Goal: Task Accomplishment & Management: Use online tool/utility

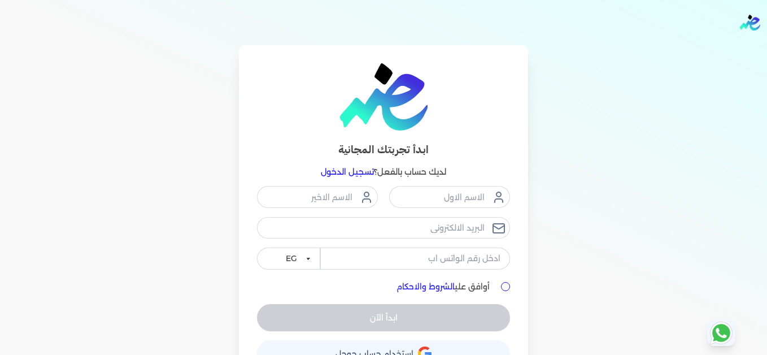
click at [362, 173] on link "تسجيل الدخول" at bounding box center [347, 172] width 53 height 10
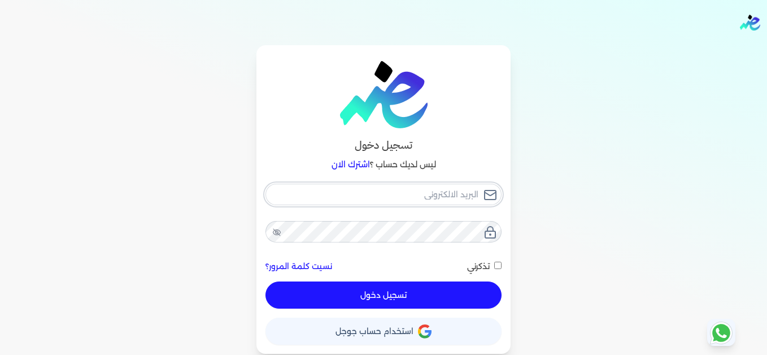
click at [419, 201] on input "email" at bounding box center [383, 194] width 236 height 21
type input "[EMAIL_ADDRESS][DOMAIN_NAME]"
click at [410, 221] on div "[EMAIL_ADDRESS][DOMAIN_NAME] نسيت كلمة المرور؟ تذكرني تسجيل دخول" at bounding box center [383, 246] width 236 height 125
drag, startPoint x: 446, startPoint y: 294, endPoint x: 477, endPoint y: 295, distance: 31.1
click at [447, 295] on button "تسجيل دخول" at bounding box center [383, 294] width 236 height 27
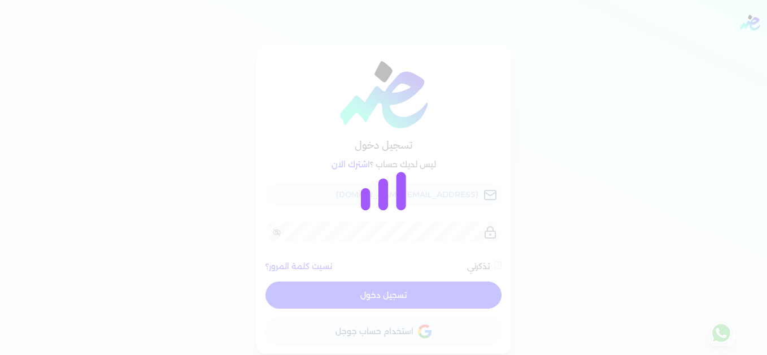
checkbox input "false"
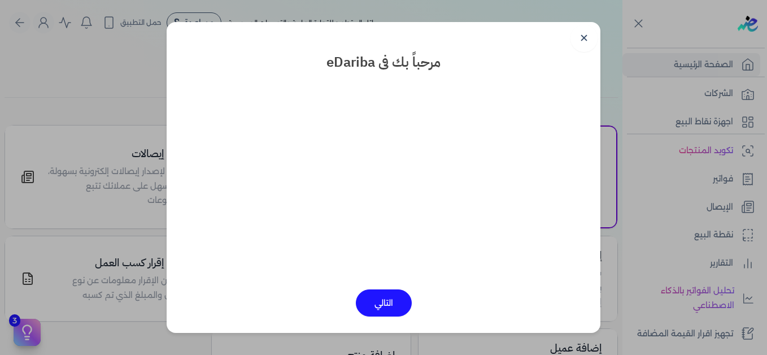
click at [589, 38] on link "✕" at bounding box center [583, 38] width 27 height 27
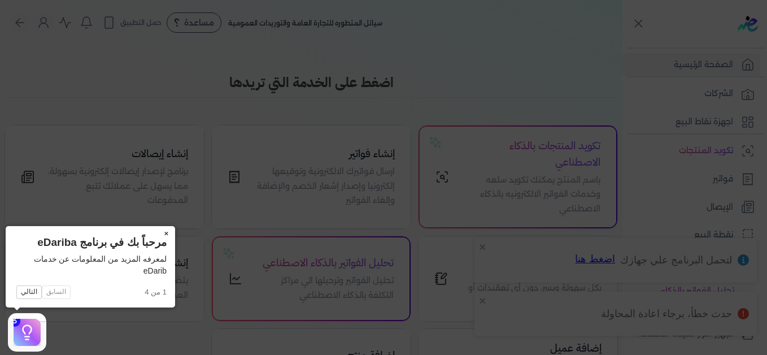
click at [167, 231] on button "×" at bounding box center [166, 234] width 18 height 16
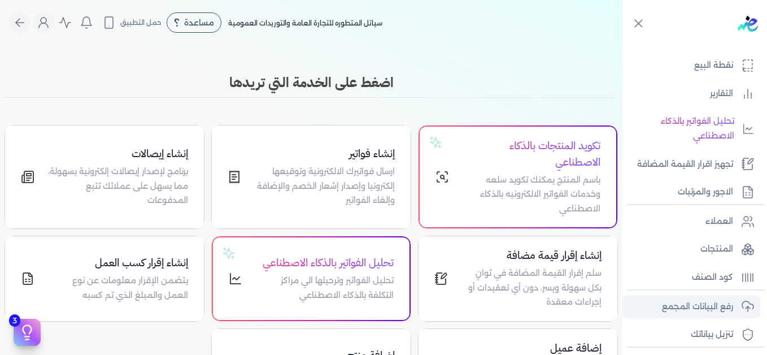
scroll to position [226, 0]
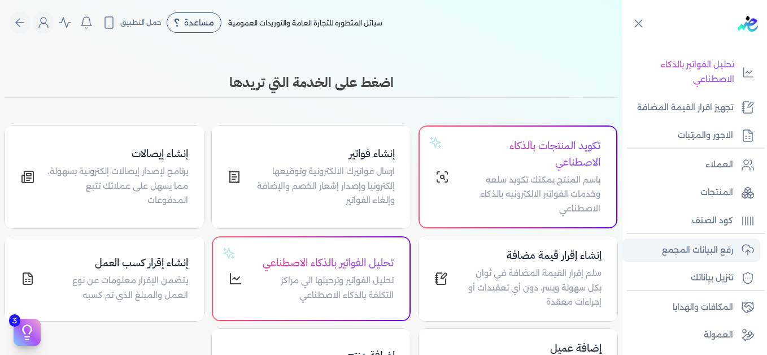
click at [705, 249] on p "رفع البيانات المجمع" at bounding box center [697, 250] width 71 height 15
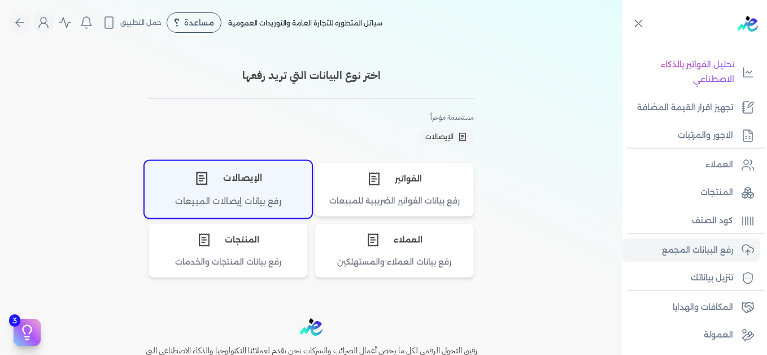
click at [190, 186] on div "الإيصالات" at bounding box center [228, 178] width 166 height 34
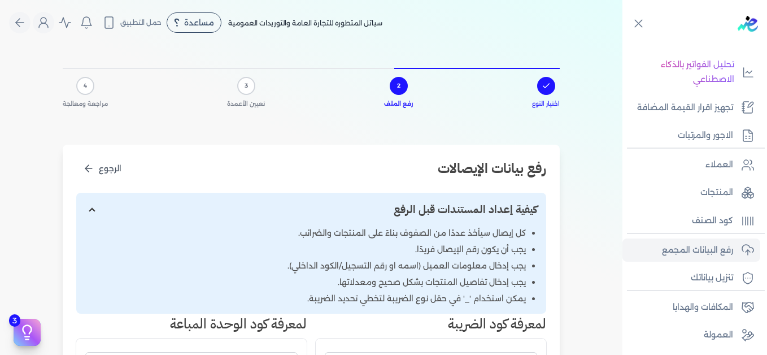
scroll to position [282, 0]
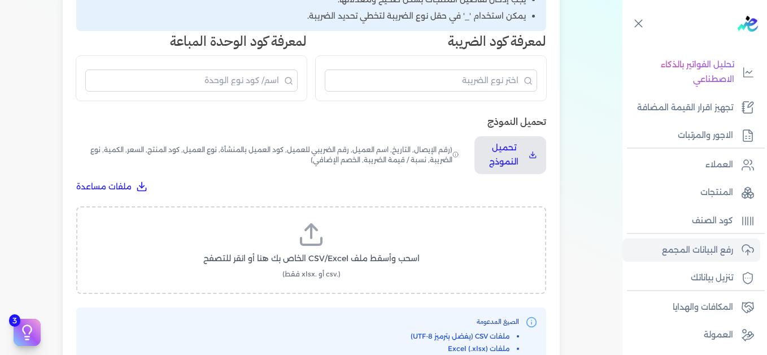
click at [336, 249] on label "اسحب وأسقط ملف CSV/Excel الخاص بك هنا أو انقر للتصفح (.csv أو .xlsx فقط)" at bounding box center [311, 250] width 441 height 58
click at [0, 0] on input "اسحب وأسقط ملف CSV/Excel الخاص بك هنا أو انقر للتصفح (.csv أو .xlsx فقط)" at bounding box center [0, 0] width 0 height 0
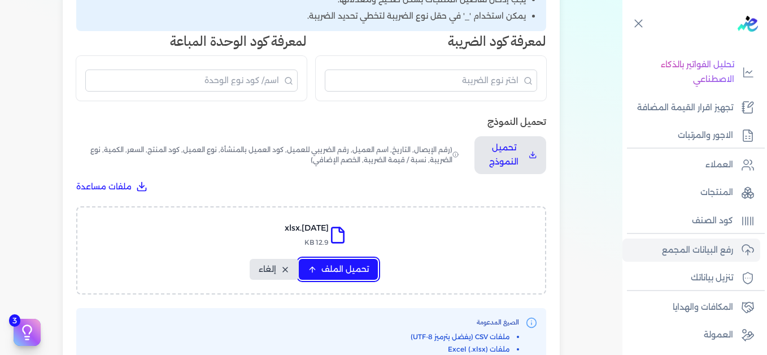
click at [321, 262] on button "تحميل الملف" at bounding box center [338, 269] width 79 height 21
select select "التاريخ"
select select "أسم العميل"
select select "نوع العميل"
select select "وصف البند"
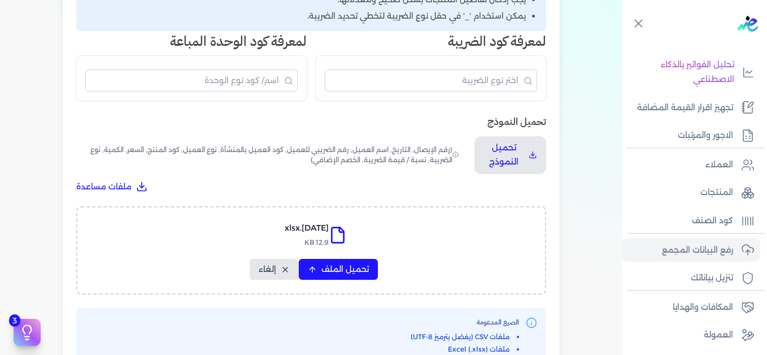
select select "السعر"
select select "الكمية"
select select "نوع الضريبة"
select select "نسبة / قيمة الضريبة"
select select "خصم اضافي"
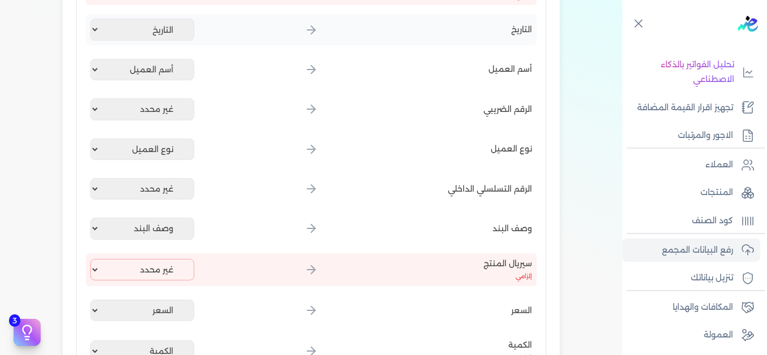
scroll to position [226, 0]
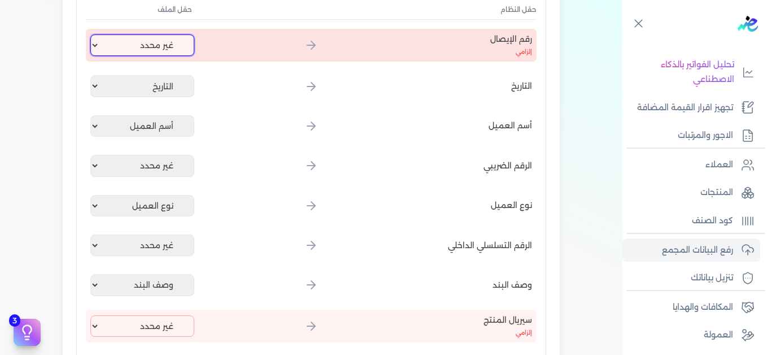
click at [162, 41] on select "غير محدد إيصال رقم التاريخ كود العميل بالمنشأة أسم العميل الرقم الضريبي للعميل …" at bounding box center [142, 44] width 104 height 21
select select "إيصال رقم"
click at [93, 34] on select "غير محدد إيصال رقم التاريخ كود العميل بالمنشأة أسم العميل الرقم الضريبي للعميل …" at bounding box center [142, 44] width 104 height 21
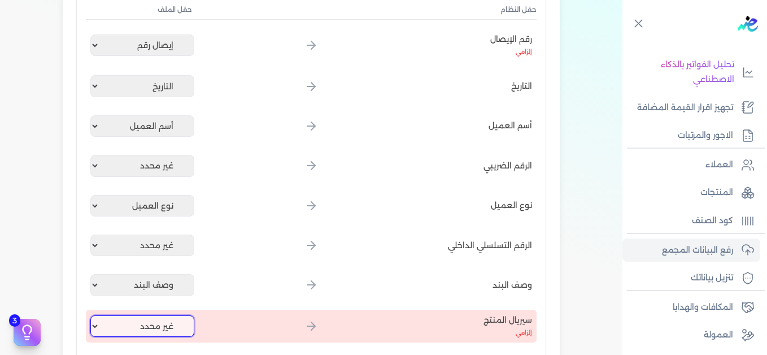
click at [172, 326] on select "غير محدد إيصال رقم التاريخ كود العميل بالمنشأة أسم العميل الرقم الضريبي للعميل …" at bounding box center [142, 325] width 104 height 21
select select "كود المنتج الداخلي"
click at [93, 315] on select "غير محدد إيصال رقم التاريخ كود العميل بالمنشأة أسم العميل الرقم الضريبي للعميل …" at bounding box center [142, 325] width 104 height 21
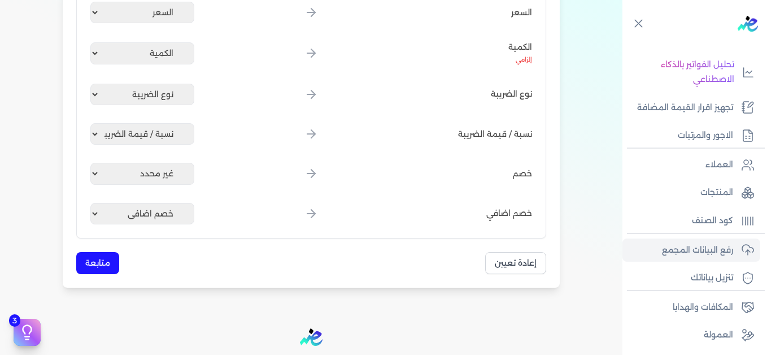
scroll to position [621, 0]
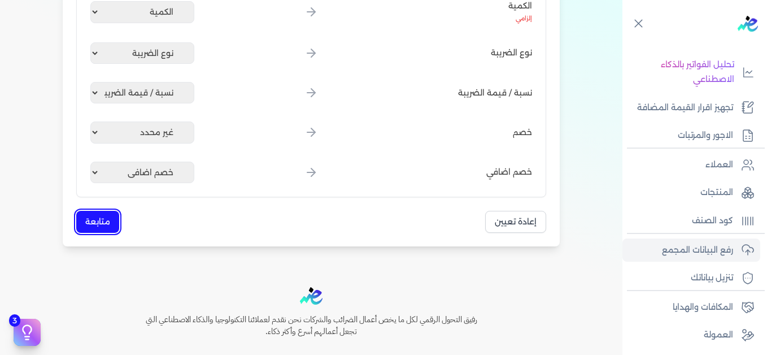
click at [98, 223] on button "متابعة" at bounding box center [97, 222] width 43 height 22
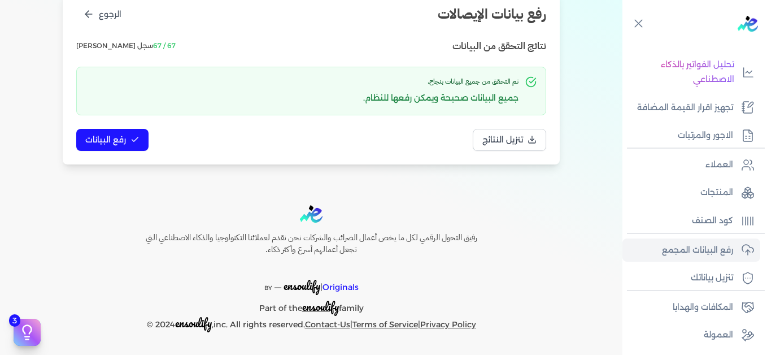
scroll to position [154, 0]
click at [130, 142] on button "رفع البيانات" at bounding box center [112, 140] width 72 height 22
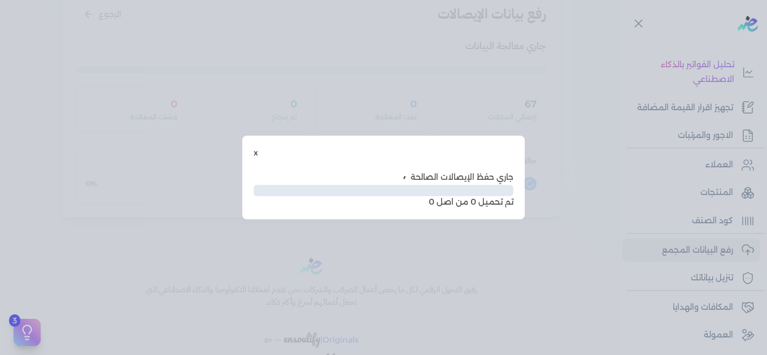
scroll to position [92, 0]
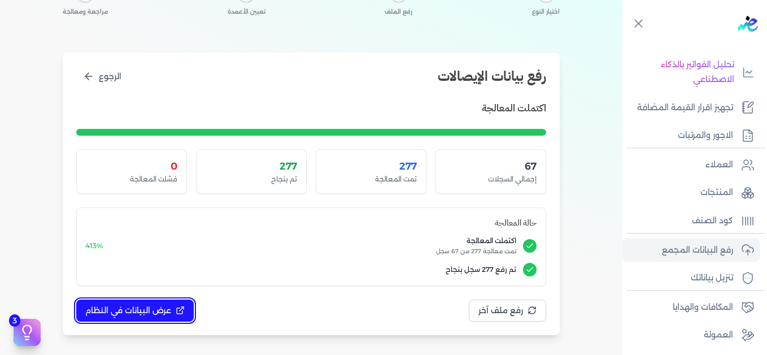
click at [159, 303] on button "عرض البيانات في النظام" at bounding box center [134, 310] width 117 height 22
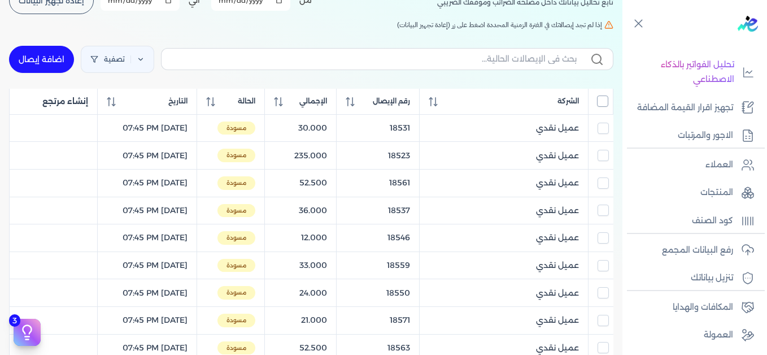
click at [604, 104] on input "All items unselected" at bounding box center [602, 100] width 11 height 11
checkbox input "true"
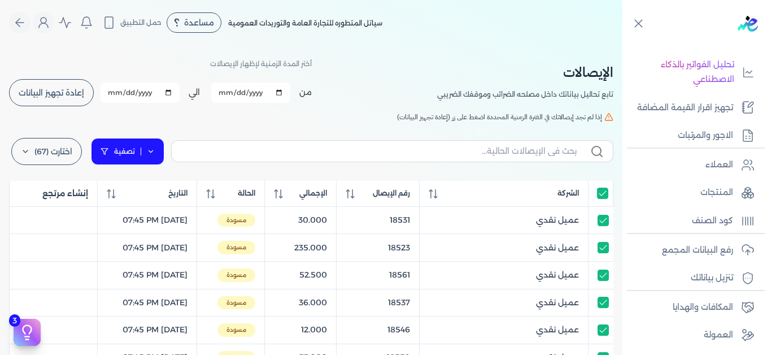
click at [155, 153] on icon at bounding box center [151, 151] width 8 height 8
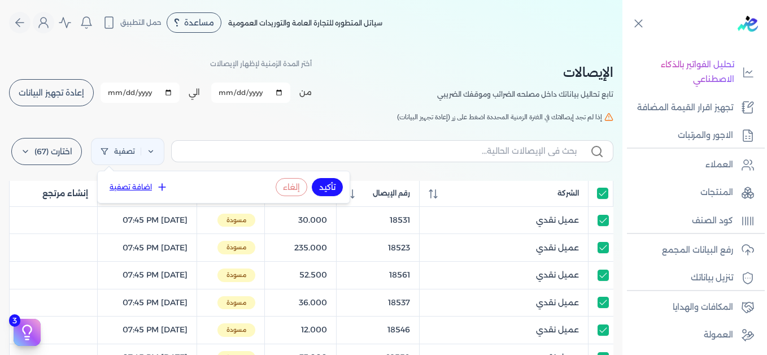
click at [140, 191] on button "اضافة تصفية" at bounding box center [138, 187] width 68 height 14
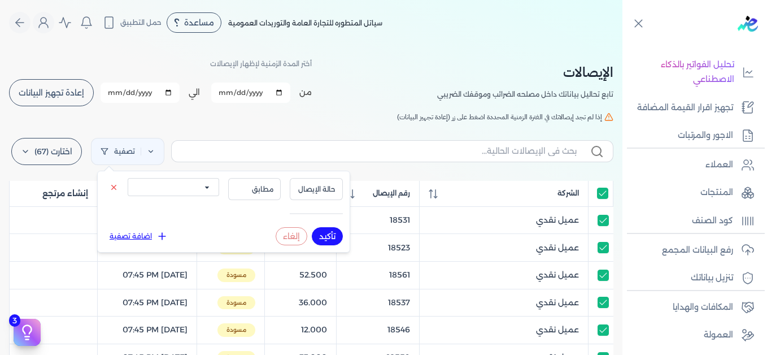
click at [187, 189] on select "الكل مقبولة غير مقبولة يتم مراجعتها ملغية مرفوضة مسودة" at bounding box center [174, 187] width 92 height 18
select select "draft"
click at [128, 178] on select "الكل مقبولة غير مقبولة يتم مراجعتها ملغية مرفوضة مسودة" at bounding box center [174, 187] width 92 height 18
click at [326, 233] on button "تأكيد" at bounding box center [327, 236] width 31 height 18
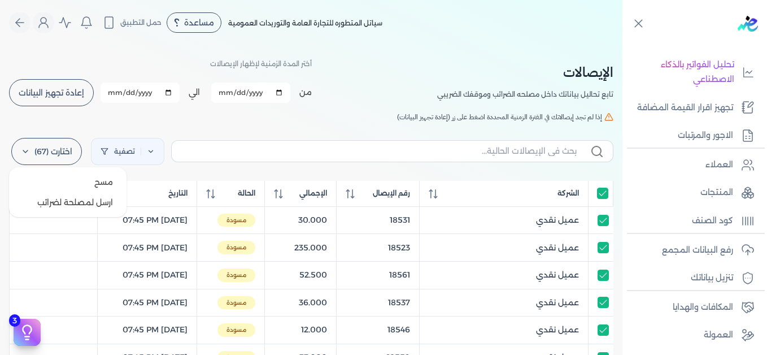
click at [31, 156] on label "اختارت (67)" at bounding box center [46, 151] width 71 height 27
drag, startPoint x: 59, startPoint y: 203, endPoint x: 255, endPoint y: 203, distance: 196.0
click at [60, 203] on button "ارسل لمصلحة لضرائب" at bounding box center [68, 202] width 108 height 20
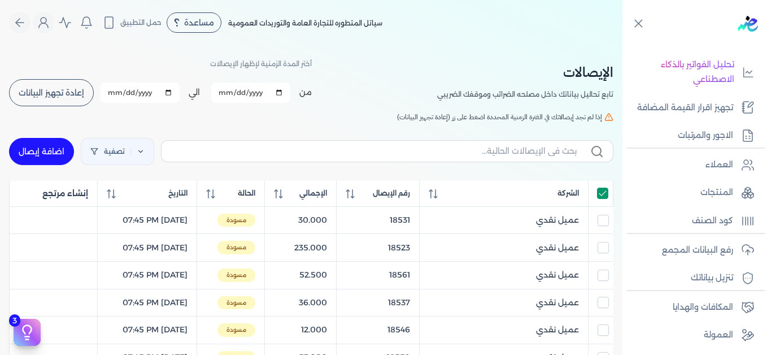
click at [603, 193] on input "All items selected" at bounding box center [602, 193] width 11 height 11
click at [601, 195] on input "All items unselected" at bounding box center [602, 193] width 11 height 11
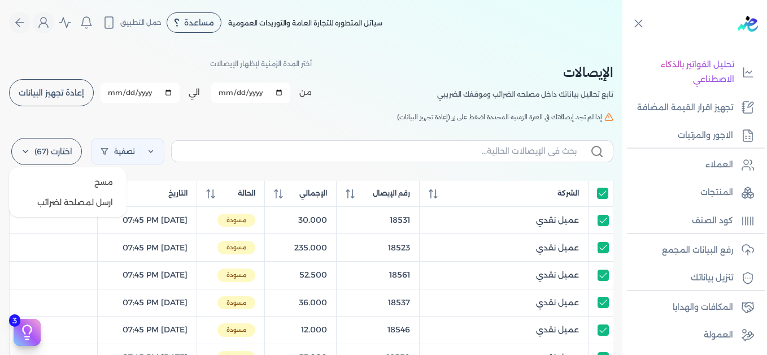
click at [43, 155] on label "اختارت (67)" at bounding box center [46, 151] width 71 height 27
click at [85, 201] on button "ارسل لمصلحة لضرائب" at bounding box center [68, 202] width 108 height 20
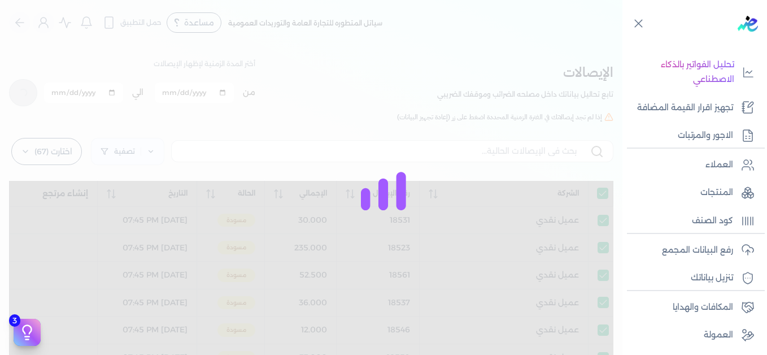
checkbox input "true"
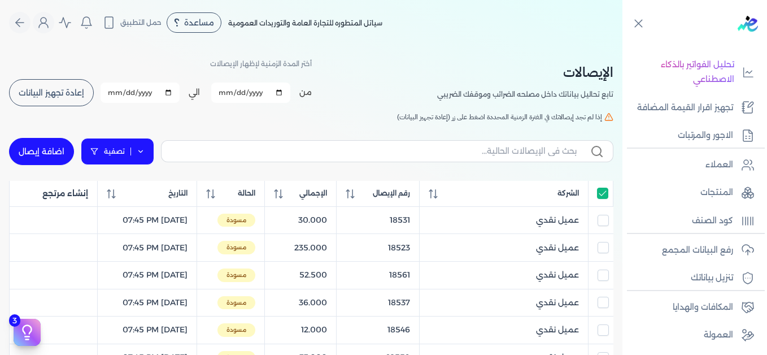
click at [144, 149] on icon at bounding box center [141, 151] width 8 height 8
select select "draft"
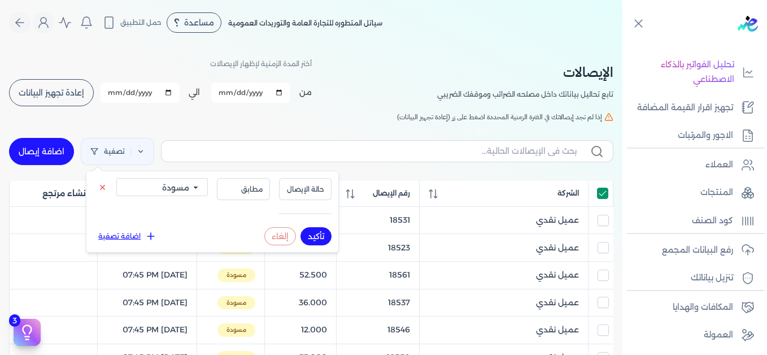
click at [602, 195] on input "All items selected" at bounding box center [602, 193] width 11 height 11
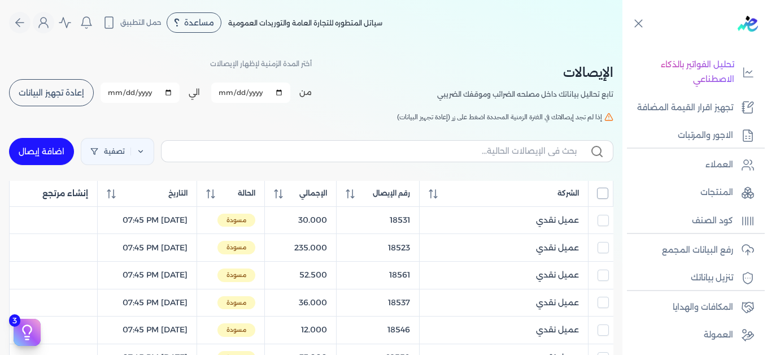
click at [602, 195] on input "All items unselected" at bounding box center [602, 193] width 11 height 11
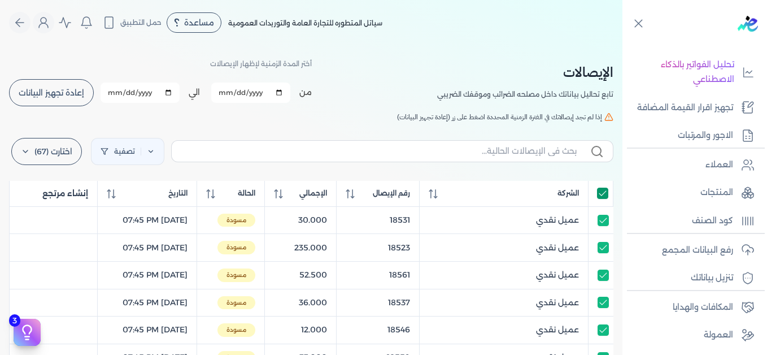
checkbox input "true"
click at [155, 156] on link "تصفية" at bounding box center [127, 151] width 73 height 27
select select "draft"
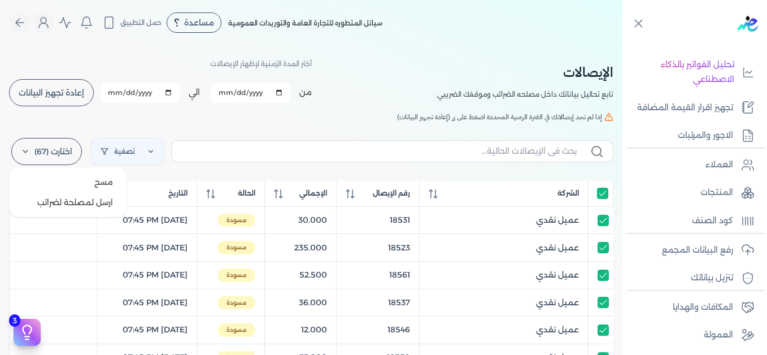
click at [45, 147] on label "اختارت (67)" at bounding box center [46, 151] width 71 height 27
drag, startPoint x: 99, startPoint y: 180, endPoint x: 379, endPoint y: 211, distance: 281.3
click at [99, 180] on span "مسح" at bounding box center [103, 181] width 19 height 11
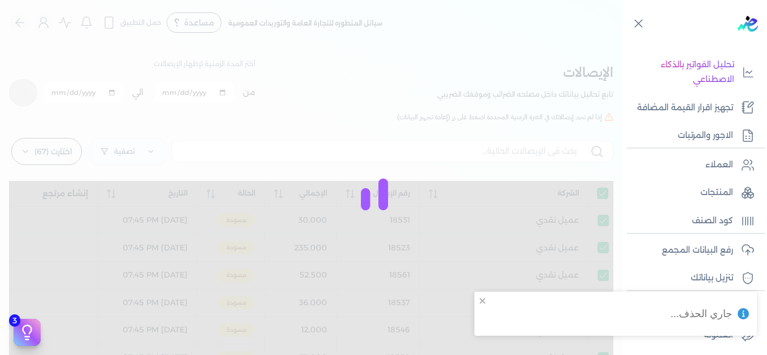
checkbox input "true"
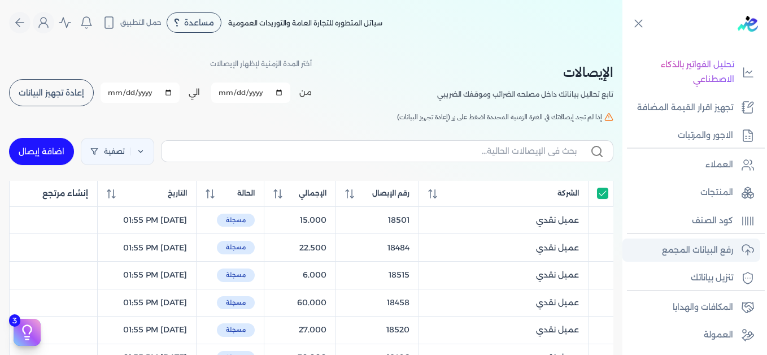
click at [711, 246] on p "رفع البيانات المجمع" at bounding box center [697, 250] width 71 height 15
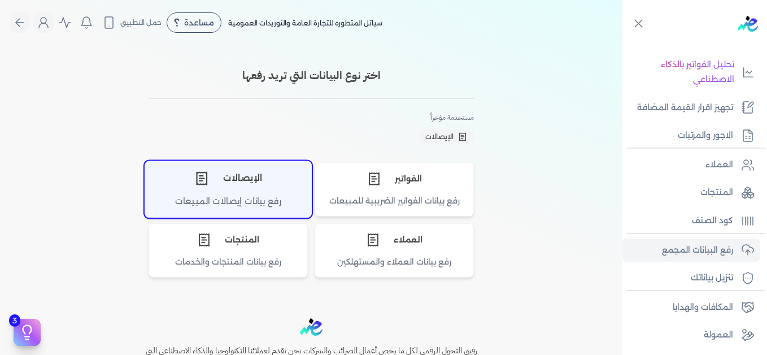
click at [243, 188] on div "الإيصالات" at bounding box center [228, 178] width 166 height 34
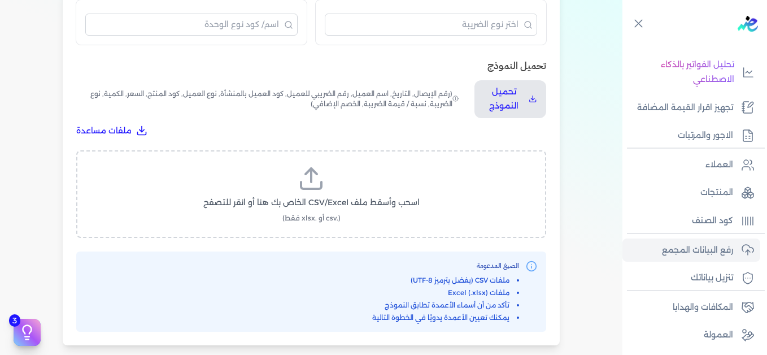
scroll to position [339, 0]
click at [336, 205] on span "اسحب وأسقط ملف CSV/Excel الخاص بك هنا أو انقر للتصفح" at bounding box center [311, 202] width 216 height 12
click at [0, 0] on input "اسحب وأسقط ملف CSV/Excel الخاص بك هنا أو انقر للتصفح (.csv أو .xlsx فقط)" at bounding box center [0, 0] width 0 height 0
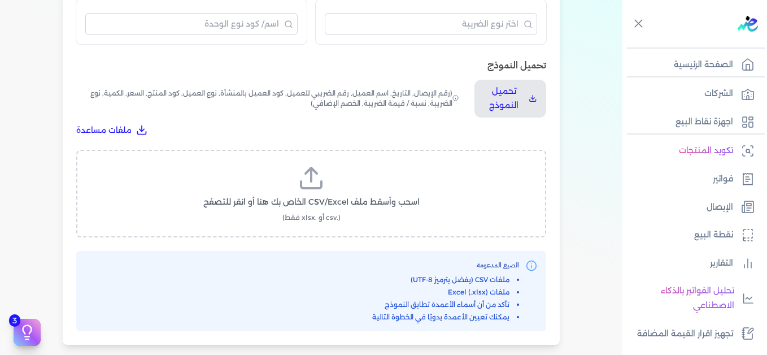
scroll to position [0, 0]
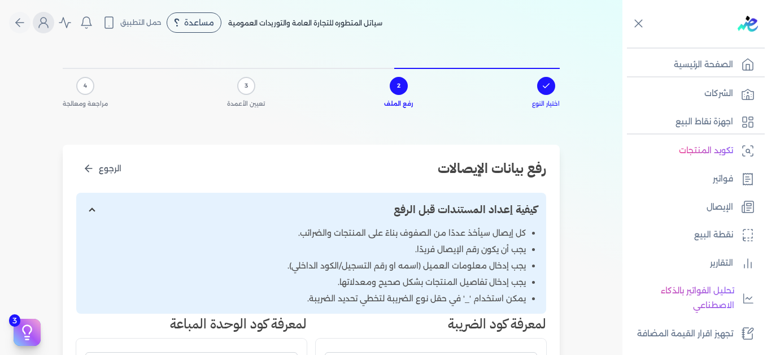
click at [46, 24] on icon "Global" at bounding box center [43, 25] width 9 height 5
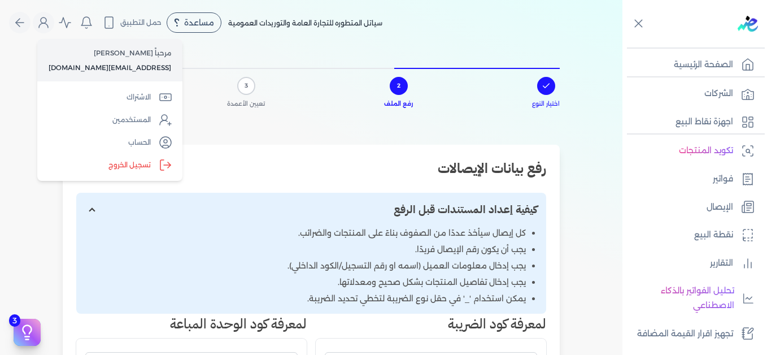
click at [143, 163] on label "تسجيل الخروج" at bounding box center [110, 165] width 136 height 23
click at [622, 45] on input "Close" at bounding box center [622, 45] width 0 height 0
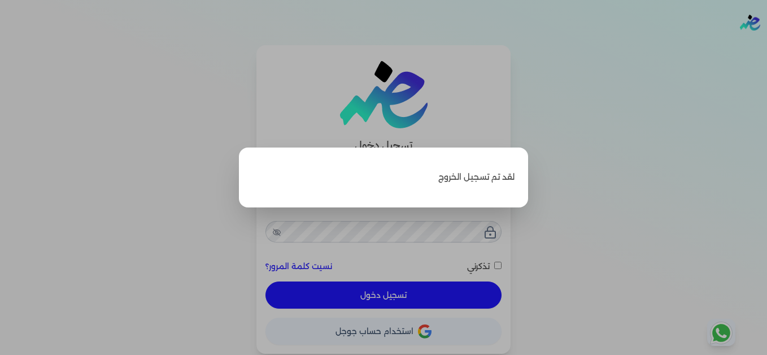
click at [568, 90] on label "Close" at bounding box center [383, 177] width 767 height 355
click at [766, 45] on input "Close" at bounding box center [767, 45] width 0 height 0
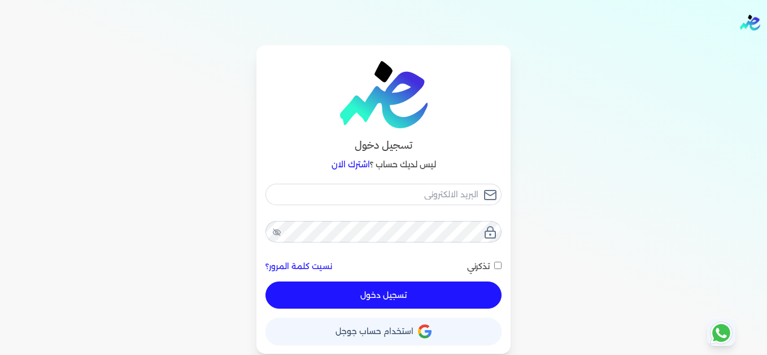
drag, startPoint x: 322, startPoint y: 174, endPoint x: 348, endPoint y: 191, distance: 31.3
click at [322, 176] on div "تسجيل دخول ليس لديك حساب ؟ اشترك الان نسيت كلمة المرور؟ تذكرني تسجيل دخول X حسا…" at bounding box center [383, 199] width 254 height 308
click at [366, 198] on input "email" at bounding box center [383, 194] width 236 height 21
type input "[EMAIL_ADDRESS][DOMAIN_NAME]"
click at [481, 293] on button "تسجيل دخول" at bounding box center [383, 294] width 236 height 27
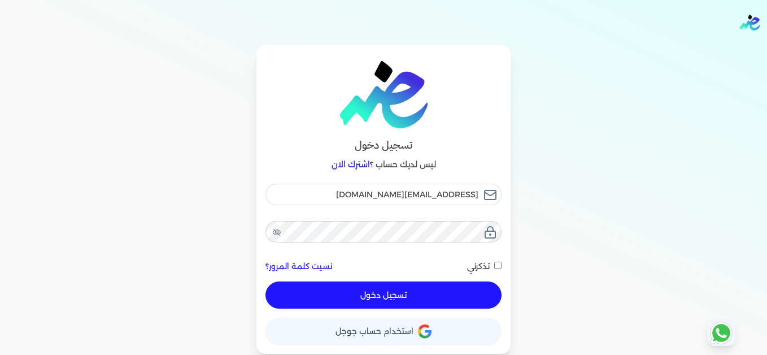
checkbox input "false"
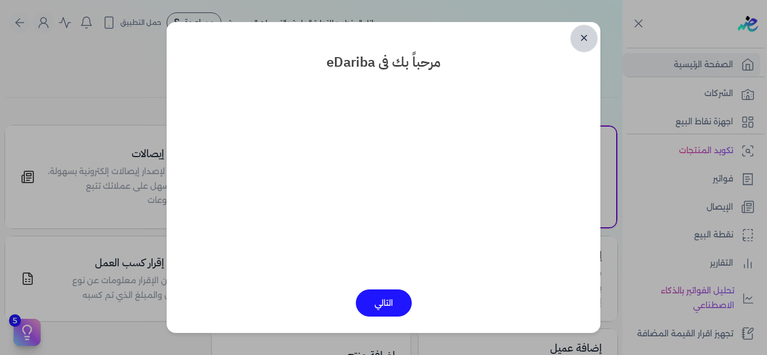
click at [581, 38] on link "✕" at bounding box center [583, 38] width 27 height 27
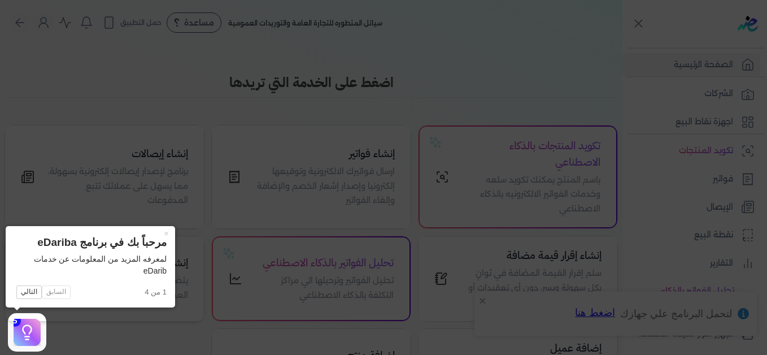
click at [164, 234] on button "×" at bounding box center [166, 234] width 18 height 16
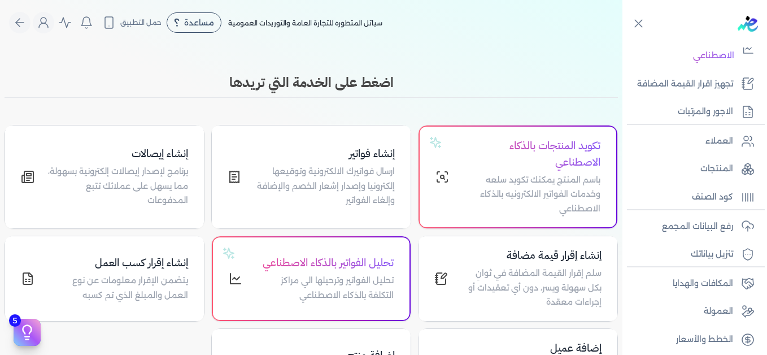
scroll to position [255, 0]
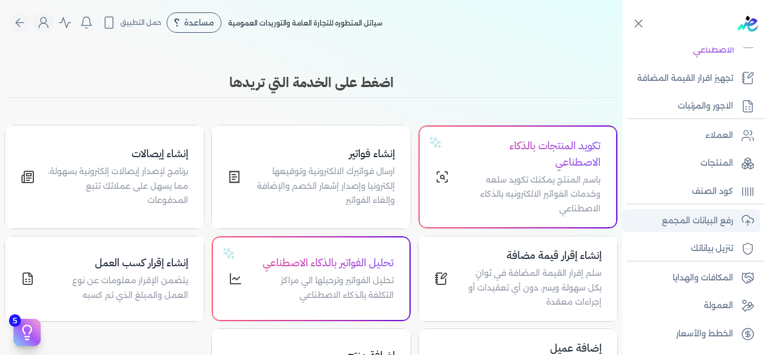
click at [703, 220] on p "رفع البيانات المجمع" at bounding box center [697, 221] width 71 height 15
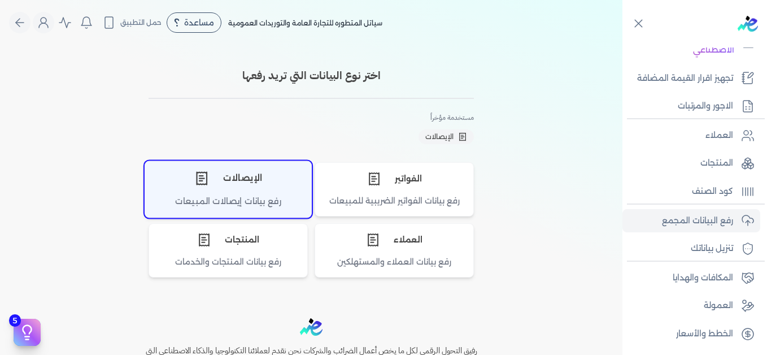
click at [246, 182] on div "الإيصالات" at bounding box center [228, 178] width 166 height 34
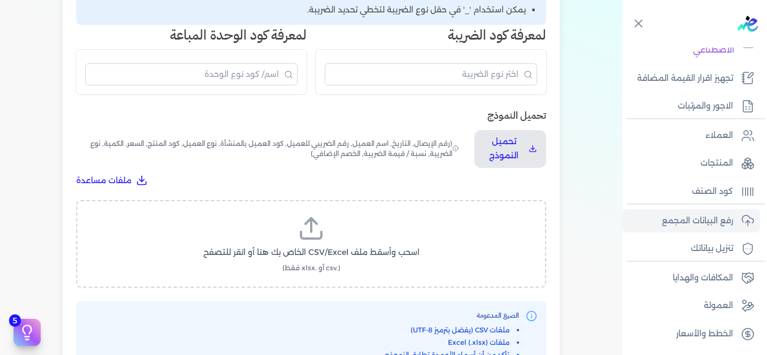
scroll to position [339, 0]
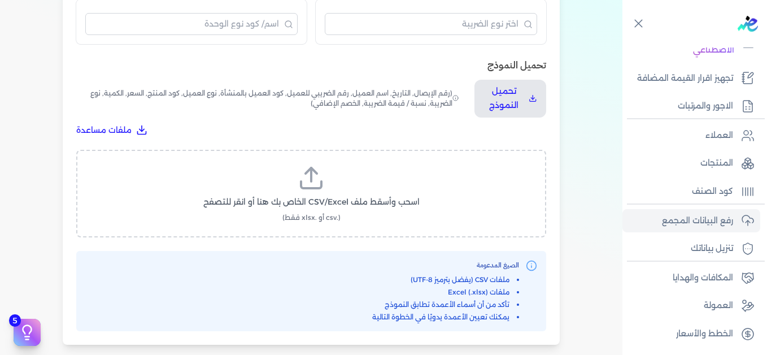
click at [319, 191] on icon at bounding box center [311, 177] width 27 height 27
click at [0, 0] on input "اسحب وأسقط ملف CSV/Excel الخاص بك هنا أو انقر للتصفح (.csv أو .xlsx فقط)" at bounding box center [0, 0] width 0 height 0
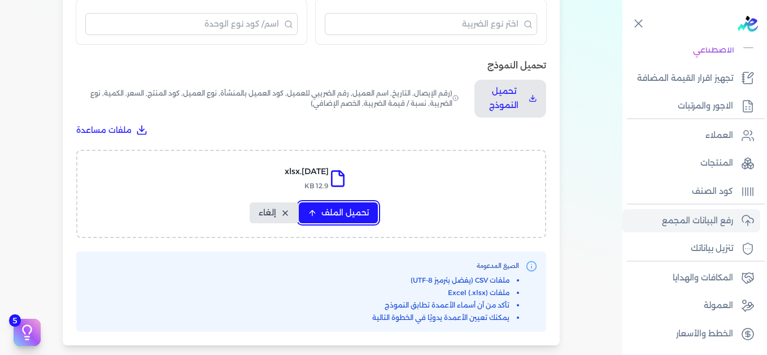
click at [341, 211] on span "تحميل الملف" at bounding box center [344, 213] width 47 height 12
select select "التاريخ"
select select "أسم العميل"
select select "نوع العميل"
select select "وصف البند"
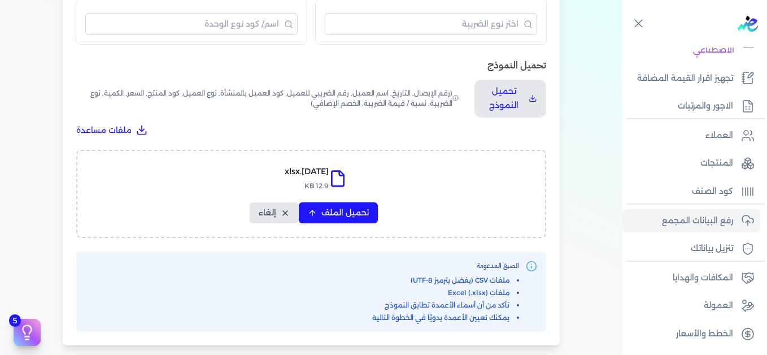
select select "السعر"
select select "الكمية"
select select "نوع الضريبة"
select select "نسبة / قيمة الضريبة"
select select "خصم اضافي"
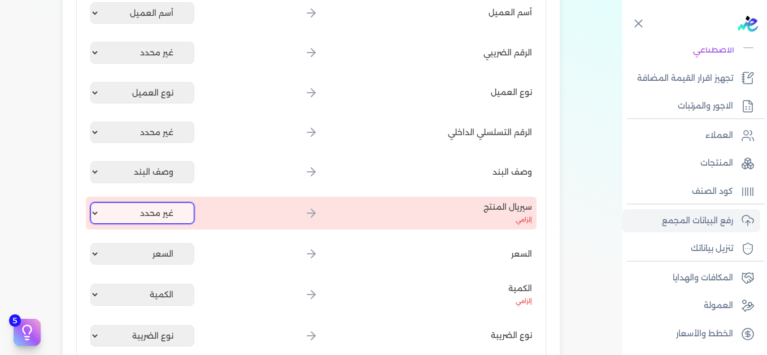
click at [155, 208] on select "غير محدد إيصال رقم التاريخ كود العميل بالمنشأة أسم العميل الرقم الضريبي للعميل …" at bounding box center [142, 212] width 104 height 21
select select "كود المنتج الداخلي"
click at [93, 202] on select "غير محدد إيصال رقم التاريخ كود العميل بالمنشأة أسم العميل الرقم الضريبي للعميل …" at bounding box center [142, 212] width 104 height 21
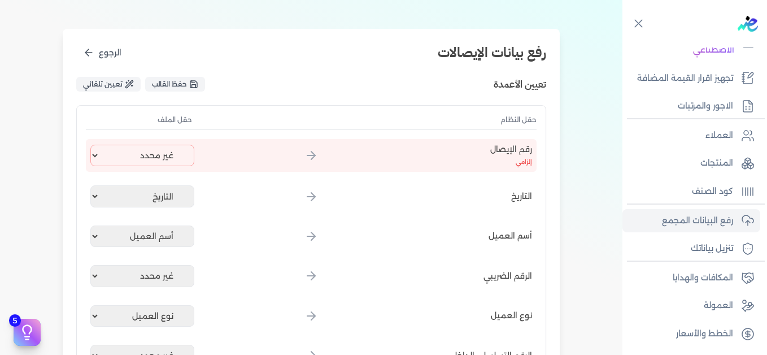
scroll to position [113, 0]
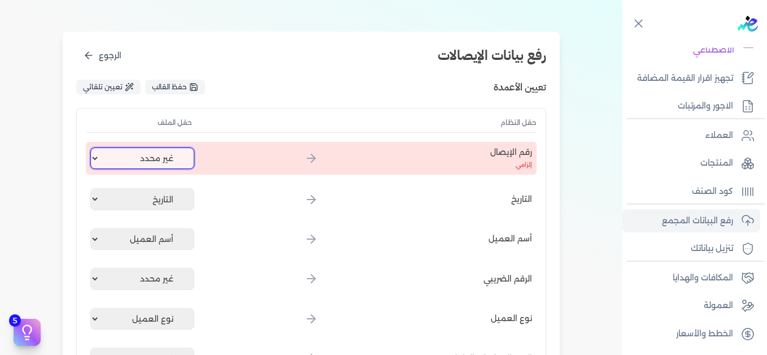
click at [177, 158] on select "غير محدد إيصال رقم التاريخ كود العميل بالمنشأة أسم العميل الرقم الضريبي للعميل …" at bounding box center [142, 157] width 104 height 21
select select "إيصال رقم"
click at [93, 147] on select "غير محدد إيصال رقم التاريخ كود العميل بالمنشأة أسم العميل الرقم الضريبي للعميل …" at bounding box center [142, 157] width 104 height 21
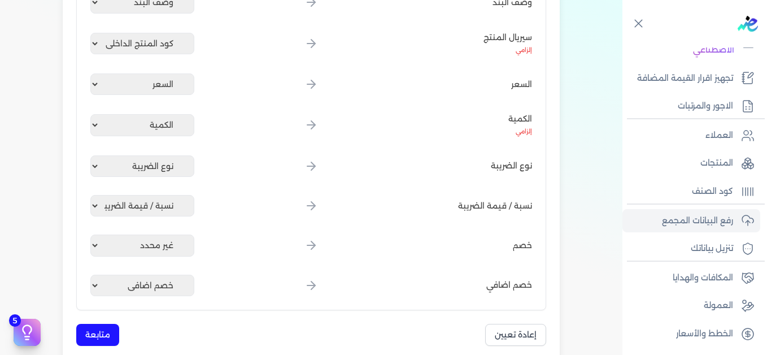
scroll to position [678, 0]
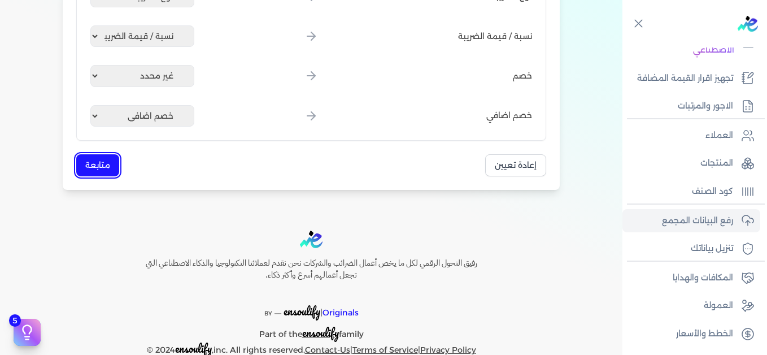
drag, startPoint x: 104, startPoint y: 167, endPoint x: 232, endPoint y: 198, distance: 131.8
click at [103, 167] on button "متابعة" at bounding box center [97, 165] width 43 height 22
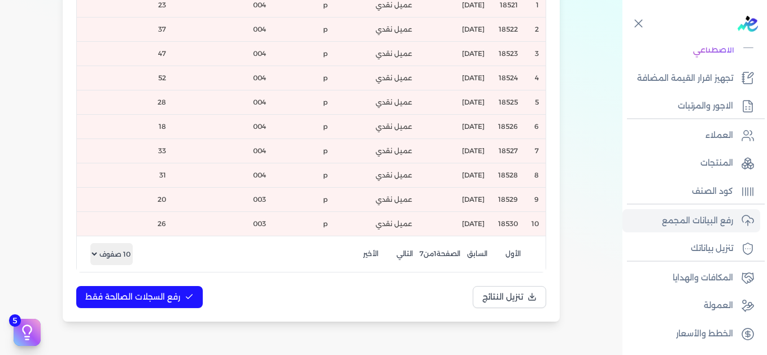
scroll to position [341, 0]
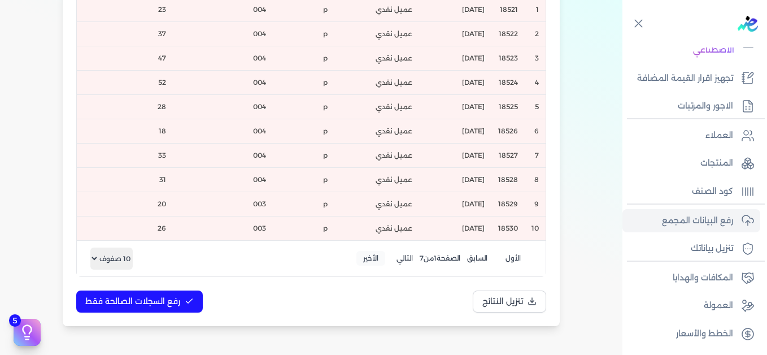
click at [365, 265] on button "الأخير" at bounding box center [370, 258] width 29 height 15
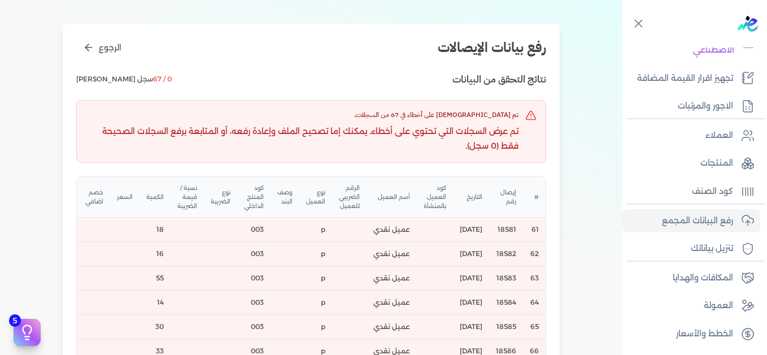
scroll to position [56, 0]
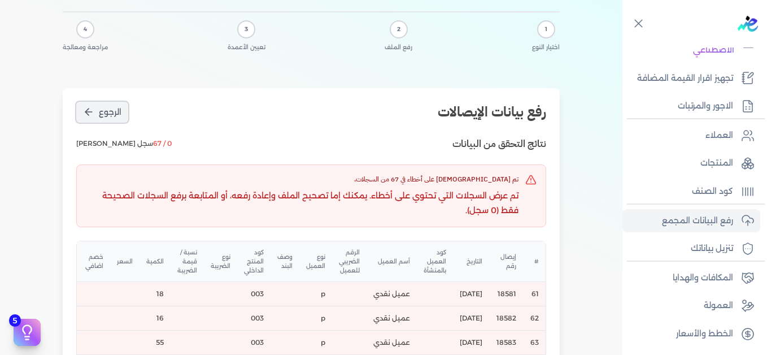
click at [90, 113] on icon "الرجوع" at bounding box center [88, 111] width 11 height 11
select select "إيصال رقم"
select select "التاريخ"
select select "أسم العميل"
select select "نوع العميل"
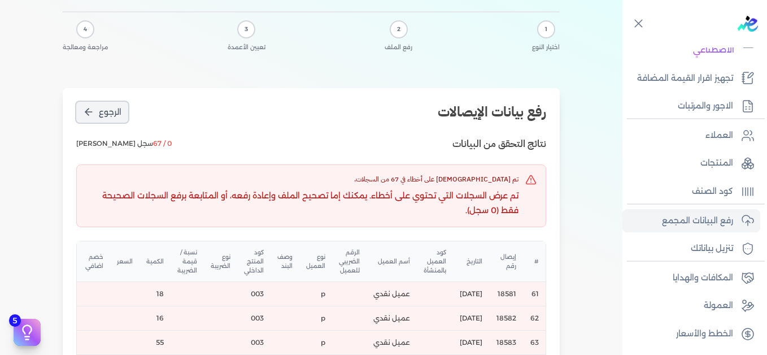
select select "وصف البند"
select select "كود المنتج الداخلي"
select select "السعر"
select select "الكمية"
select select "نوع الضريبة"
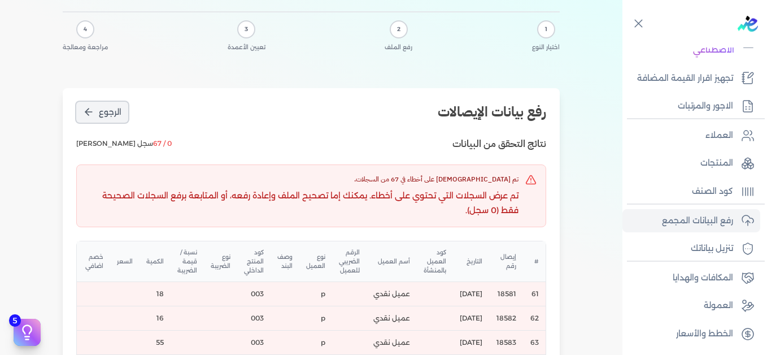
select select "نسبة / قيمة الضريبة"
select select "خصم اضافي"
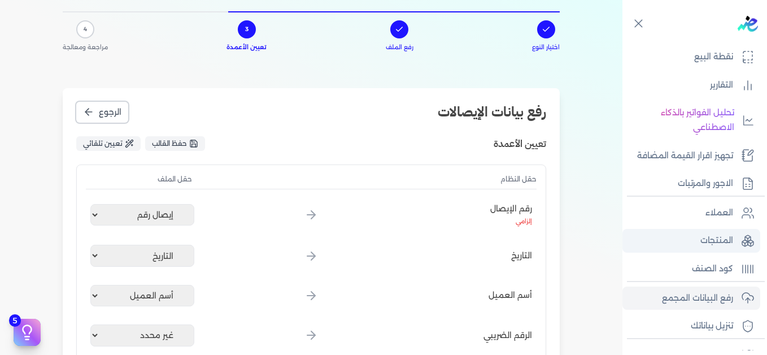
scroll to position [0, 0]
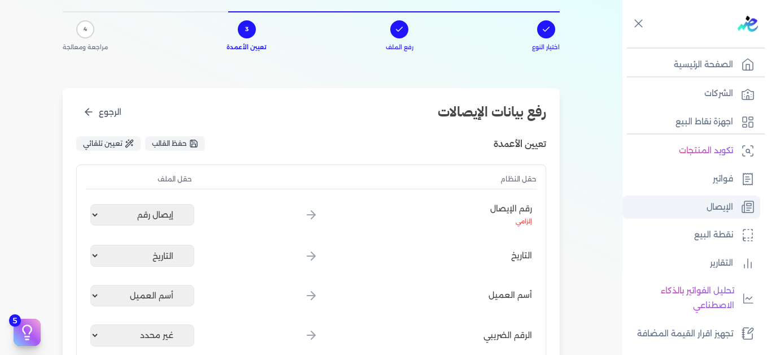
click at [699, 199] on link "الإيصال" at bounding box center [691, 207] width 138 height 24
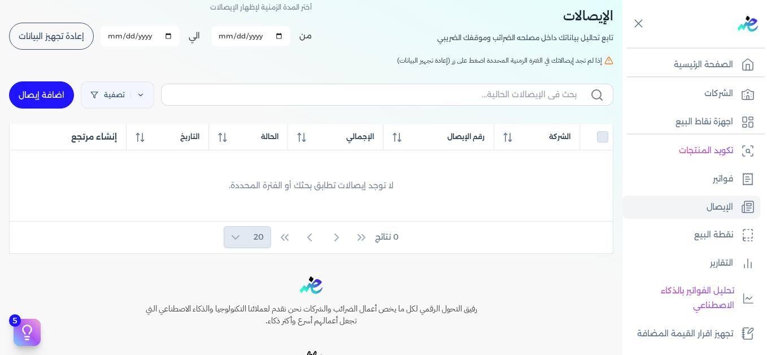
click at [72, 34] on span "إعادة تجهيز البيانات" at bounding box center [52, 36] width 66 height 8
click at [43, 40] on span "إعادة تجهيز البيانات" at bounding box center [52, 36] width 66 height 8
checkbox input "false"
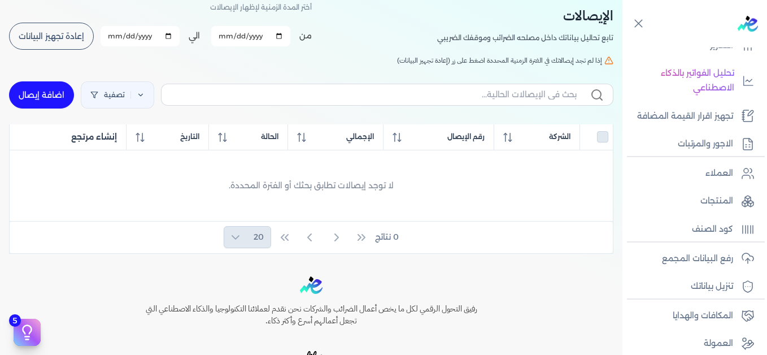
scroll to position [226, 0]
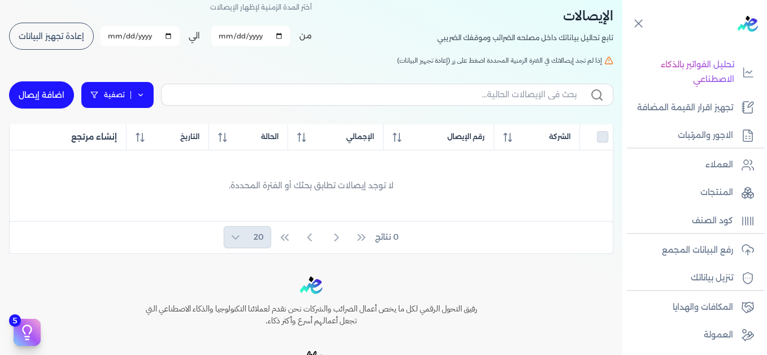
click at [145, 93] on icon at bounding box center [141, 95] width 8 height 8
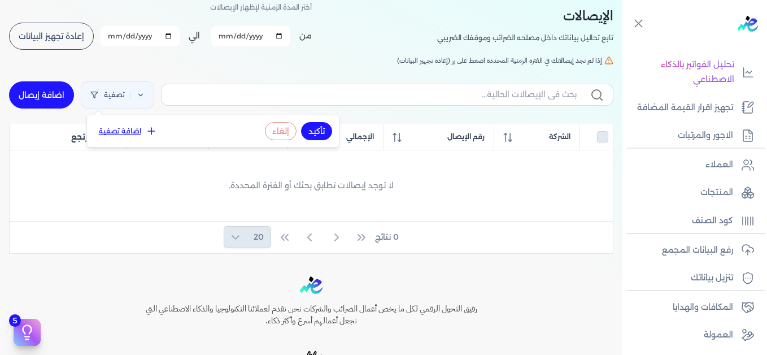
click at [148, 126] on icon at bounding box center [151, 130] width 11 height 11
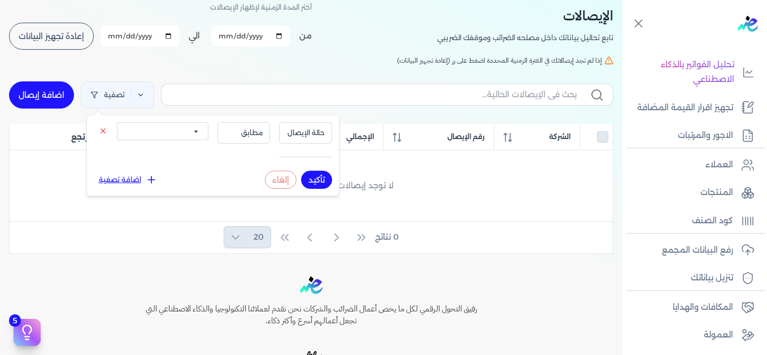
click at [177, 132] on select "الكل مقبولة غير مقبولة يتم مراجعتها ملغية مرفوضة مسودة" at bounding box center [163, 131] width 92 height 18
select select "draft"
click at [117, 122] on select "الكل مقبولة غير مقبولة يتم مراجعتها ملغية مرفوضة مسودة" at bounding box center [163, 131] width 92 height 18
click at [321, 179] on button "تأكيد" at bounding box center [316, 180] width 31 height 18
click at [319, 68] on div "[DEMOGRAPHIC_DATA] تابع تحاليل بياناتك داخل مصلحه الضرائب وموقفك الضريبي أختر ا…" at bounding box center [311, 121] width 622 height 265
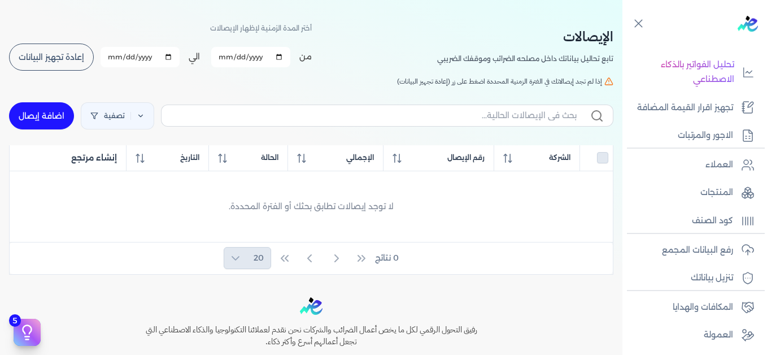
scroll to position [0, 0]
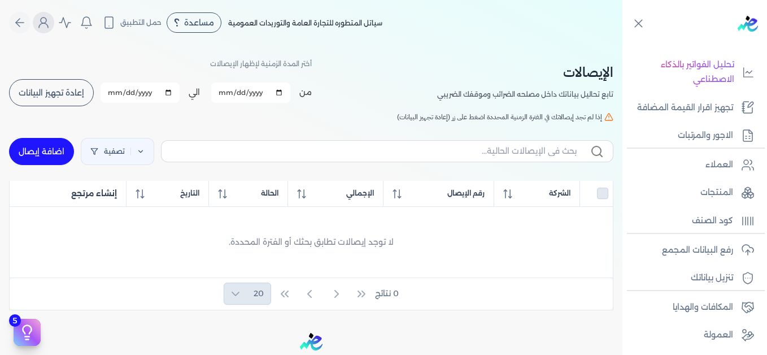
click at [45, 26] on icon "Global" at bounding box center [44, 23] width 14 height 14
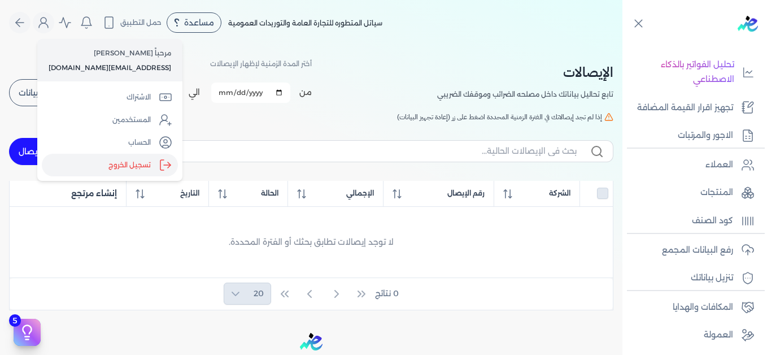
click at [140, 165] on label "تسجيل الخروج" at bounding box center [110, 165] width 136 height 23
click at [622, 45] on input "Close" at bounding box center [622, 45] width 0 height 0
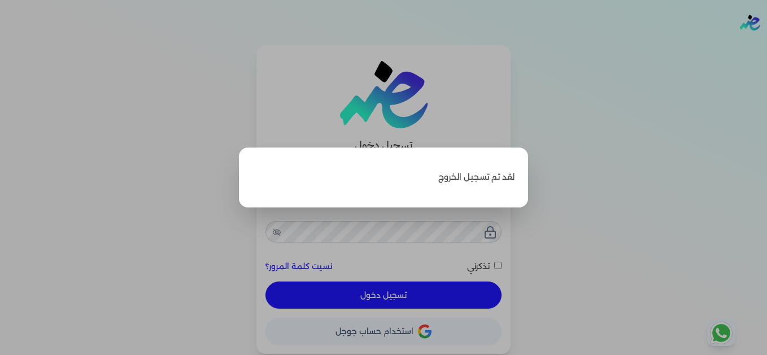
click at [588, 134] on label "Close" at bounding box center [383, 177] width 767 height 355
click at [766, 45] on input "Close" at bounding box center [767, 45] width 0 height 0
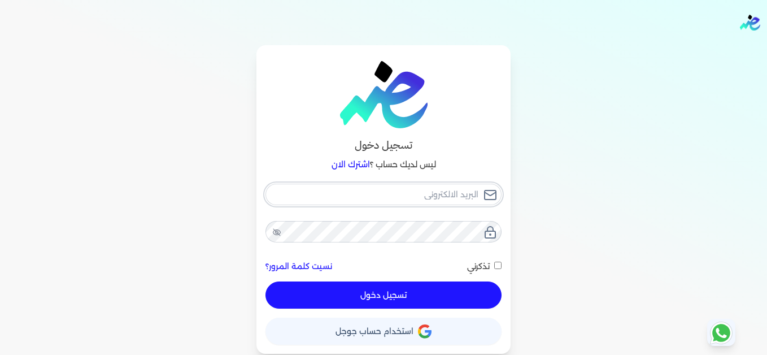
click at [426, 195] on input "email" at bounding box center [383, 194] width 236 height 21
type input "[EMAIL_ADDRESS][DOMAIN_NAME]"
click at [455, 293] on button "تسجيل دخول" at bounding box center [383, 294] width 236 height 27
checkbox input "false"
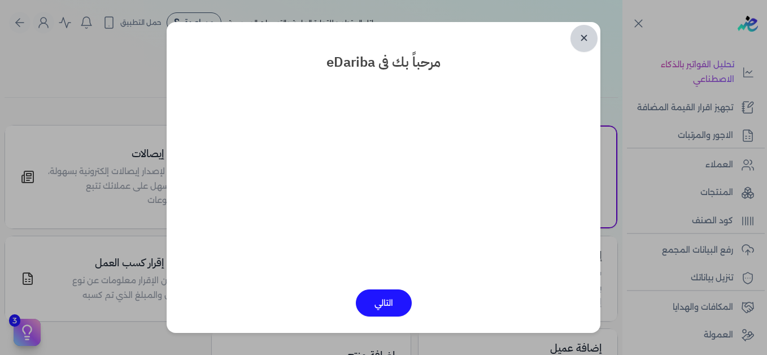
click at [587, 43] on link "✕" at bounding box center [583, 38] width 27 height 27
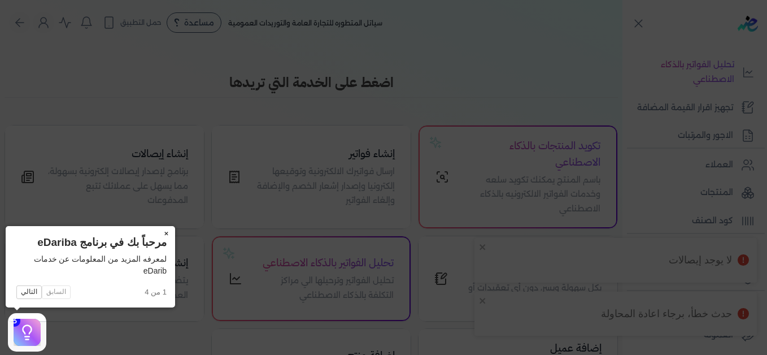
click at [167, 233] on button "×" at bounding box center [166, 234] width 18 height 16
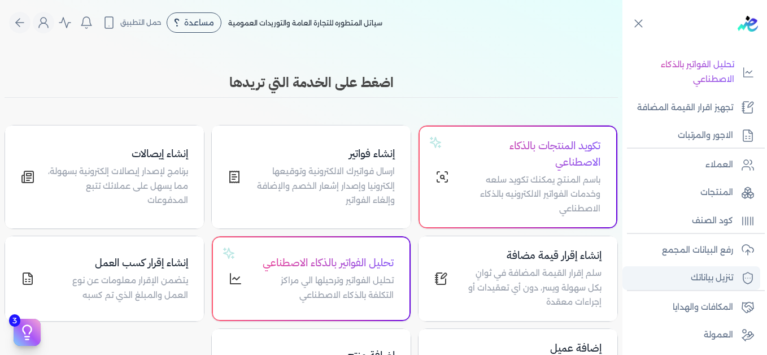
scroll to position [255, 0]
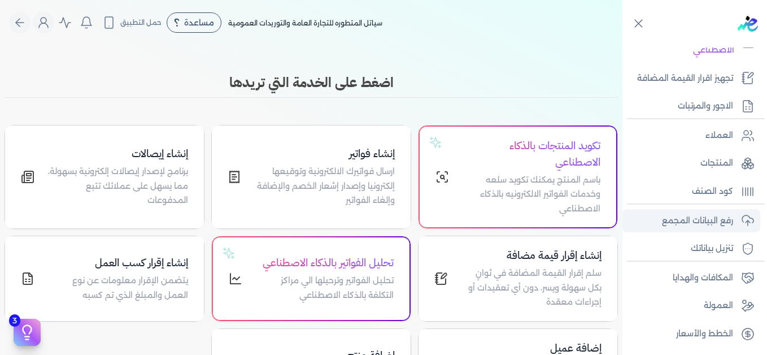
click at [695, 221] on p "رفع البيانات المجمع" at bounding box center [697, 221] width 71 height 15
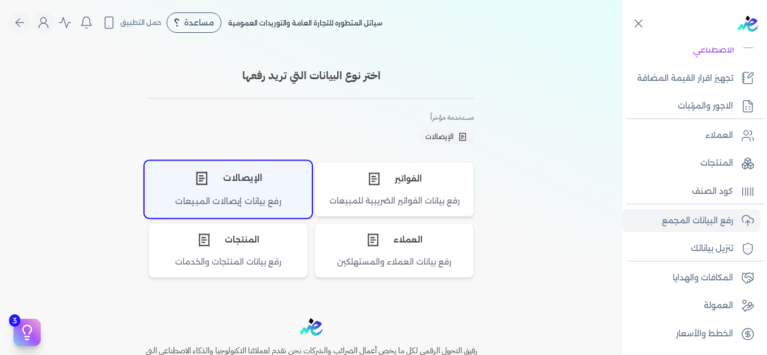
click at [264, 181] on div "الإيصالات" at bounding box center [228, 178] width 166 height 34
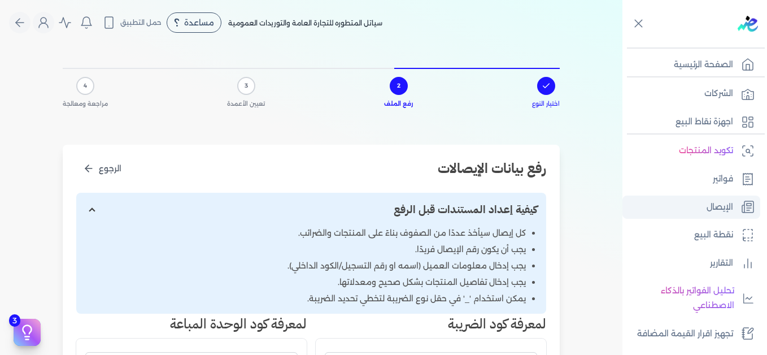
click at [718, 207] on p "الإيصال" at bounding box center [720, 207] width 27 height 15
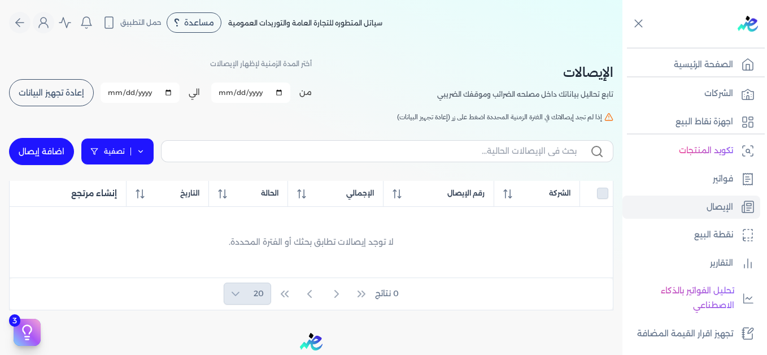
click at [141, 150] on icon at bounding box center [141, 151] width 8 height 8
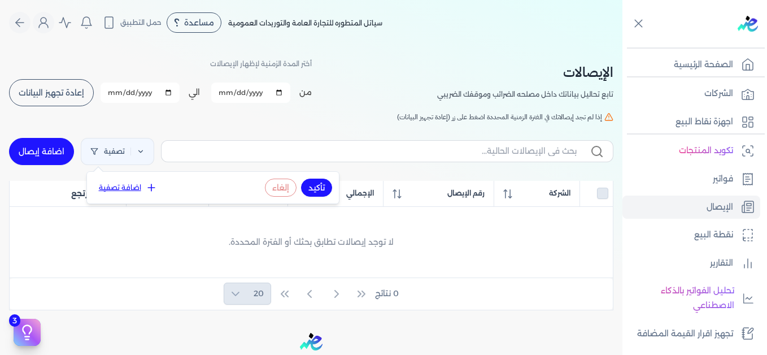
click at [151, 186] on icon at bounding box center [151, 187] width 11 height 11
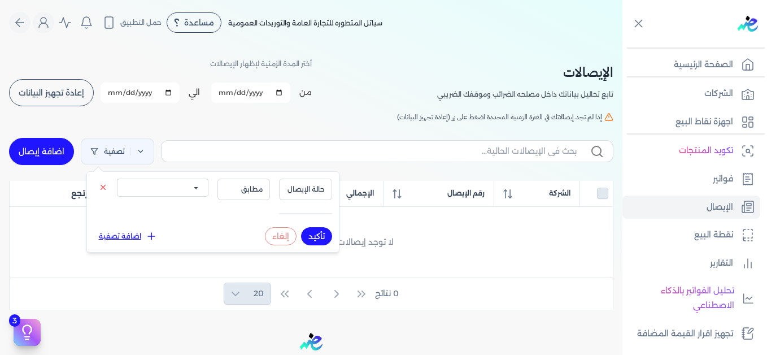
click at [185, 184] on select "الكل مقبولة غير مقبولة يتم مراجعتها ملغية مرفوضة مسودة" at bounding box center [163, 187] width 92 height 18
select select "الكل"
click at [117, 178] on select "الكل مقبولة غير مقبولة يتم مراجعتها ملغية مرفوضة مسودة" at bounding box center [163, 187] width 92 height 18
click at [313, 234] on button "تأكيد" at bounding box center [316, 236] width 31 height 18
click at [361, 110] on div "[DEMOGRAPHIC_DATA] تابع تحاليل بياناتك داخل مصلحه الضرائب وموقفك الضريبي أختر ا…" at bounding box center [311, 177] width 622 height 265
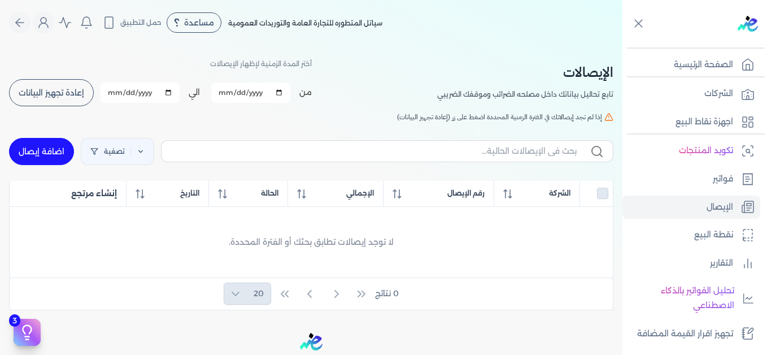
click at [59, 99] on button "إعادة تجهيز البيانات" at bounding box center [51, 92] width 85 height 27
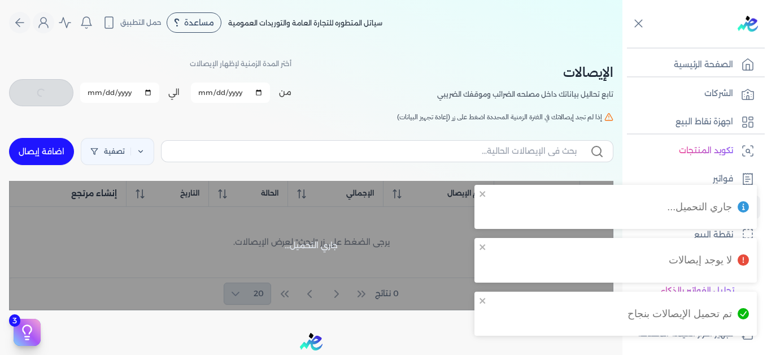
checkbox input "false"
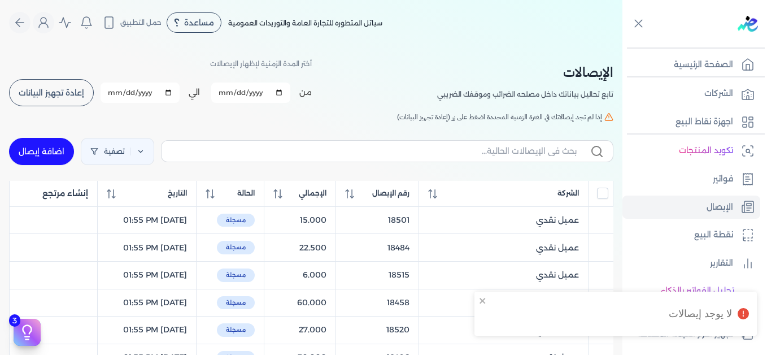
click at [350, 112] on h5 "إذا لم تجد إيصالاتك في الفترة الزمنية المحددة اضغط على زر (إعادة تجهيز البيانات)" at bounding box center [311, 117] width 604 height 10
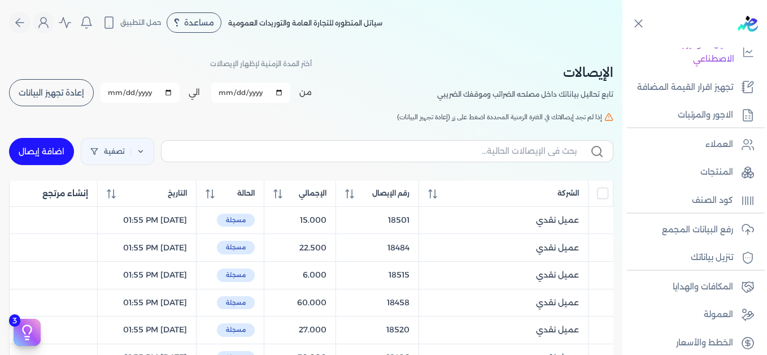
scroll to position [255, 0]
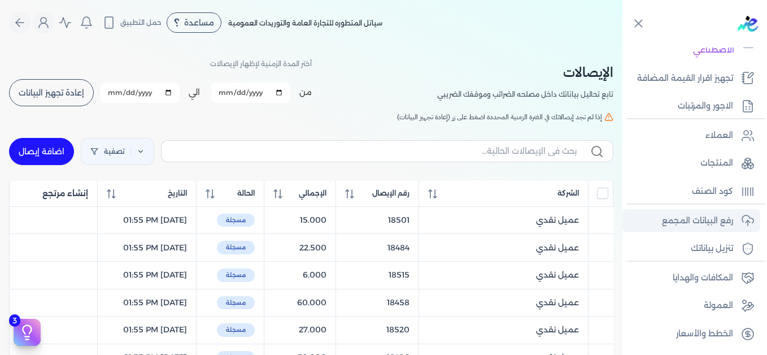
click at [706, 220] on p "رفع البيانات المجمع" at bounding box center [697, 221] width 71 height 15
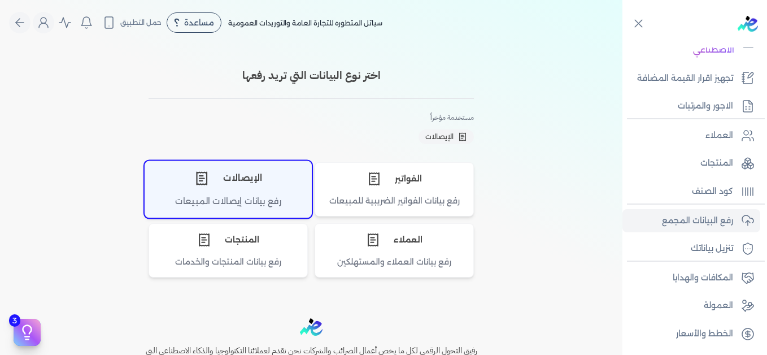
click at [281, 189] on div "الإيصالات" at bounding box center [228, 178] width 166 height 34
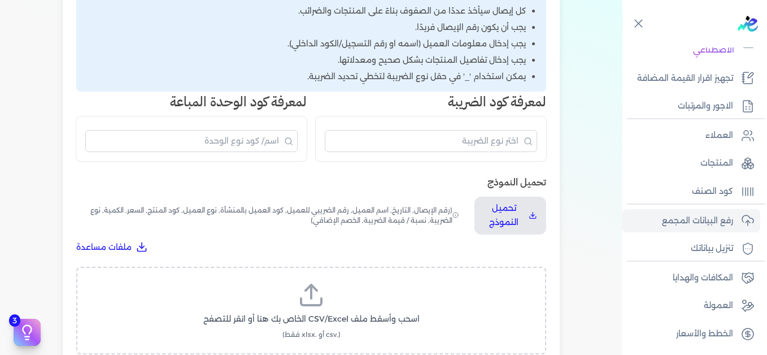
scroll to position [282, 0]
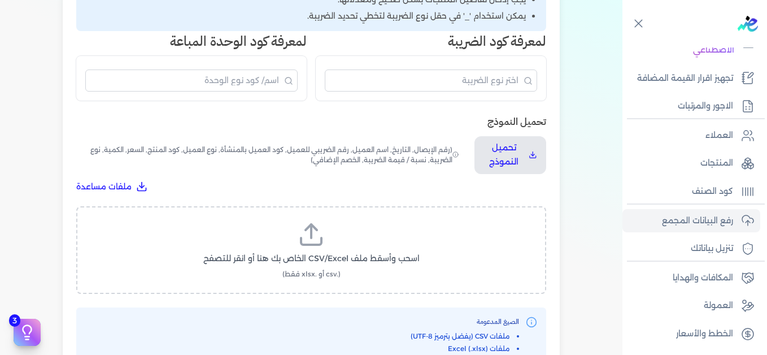
click at [334, 234] on label "اسحب وأسقط ملف CSV/Excel الخاص بك هنا أو انقر للتصفح (.csv أو .xlsx فقط)" at bounding box center [311, 250] width 441 height 58
click at [0, 0] on input "اسحب وأسقط ملف CSV/Excel الخاص بك هنا أو انقر للتصفح (.csv أو .xlsx فقط)" at bounding box center [0, 0] width 0 height 0
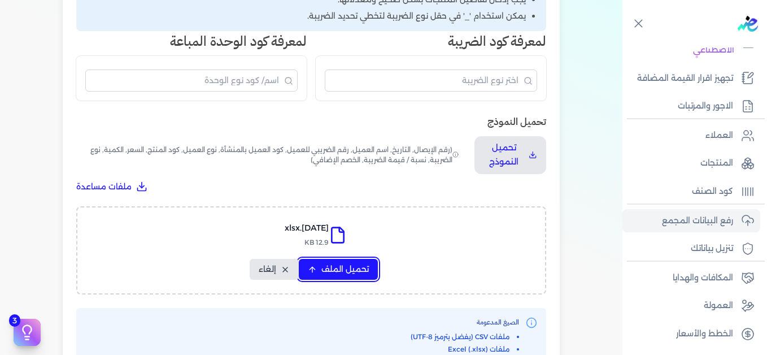
click at [347, 265] on span "تحميل الملف" at bounding box center [344, 269] width 47 height 12
select select "التاريخ"
select select "أسم العميل"
select select "نوع العميل"
select select "وصف البند"
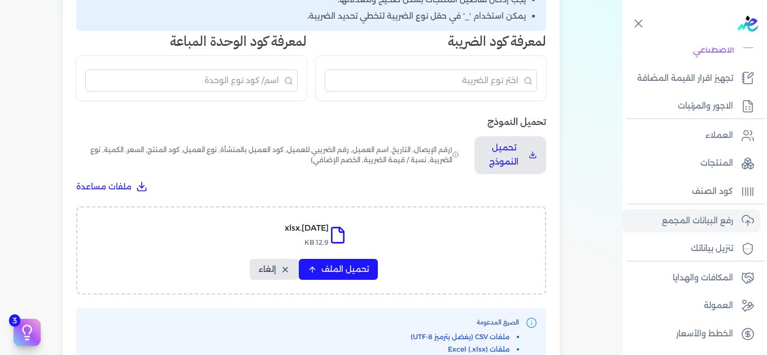
select select "السعر"
select select "الكمية"
select select "نوع الضريبة"
select select "نسبة / قيمة الضريبة"
select select "خصم اضافي"
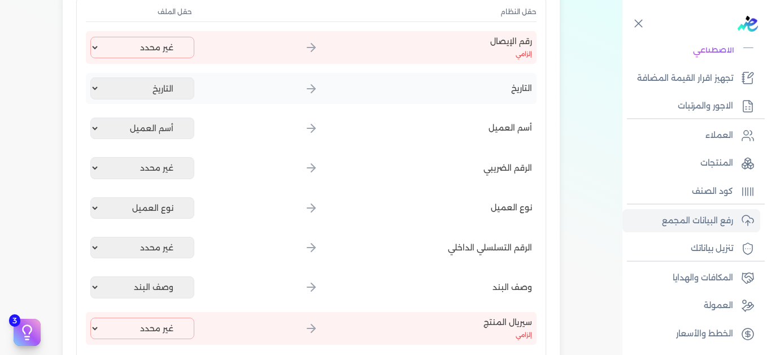
scroll to position [169, 0]
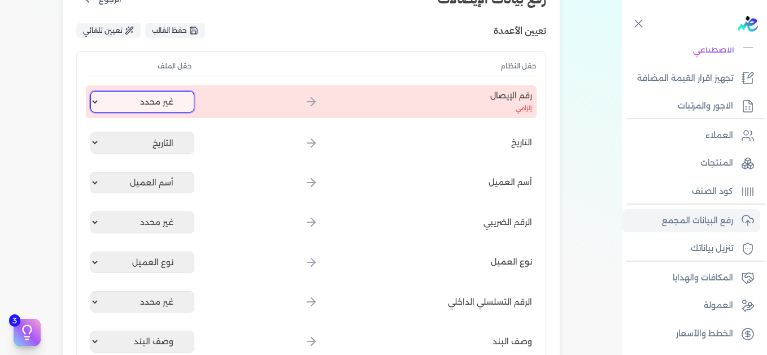
click at [160, 104] on select "غير محدد إيصال رقم التاريخ كود العميل بالمنشأة أسم العميل الرقم الضريبي للعميل …" at bounding box center [142, 101] width 104 height 21
select select "إيصال رقم"
click at [93, 91] on select "غير محدد إيصال رقم التاريخ كود العميل بالمنشأة أسم العميل الرقم الضريبي للعميل …" at bounding box center [142, 101] width 104 height 21
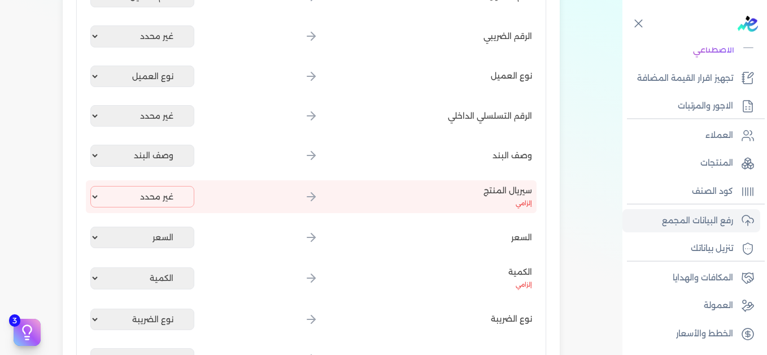
scroll to position [395, 0]
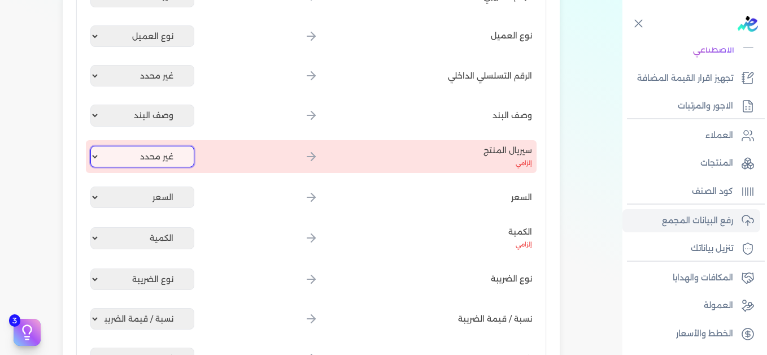
click at [173, 146] on select "غير محدد إيصال رقم التاريخ كود العميل بالمنشأة أسم العميل الرقم الضريبي للعميل …" at bounding box center [142, 156] width 104 height 21
select select "كود المنتج الداخلي"
click at [93, 146] on select "غير محدد إيصال رقم التاريخ كود العميل بالمنشأة أسم العميل الرقم الضريبي للعميل …" at bounding box center [142, 156] width 104 height 21
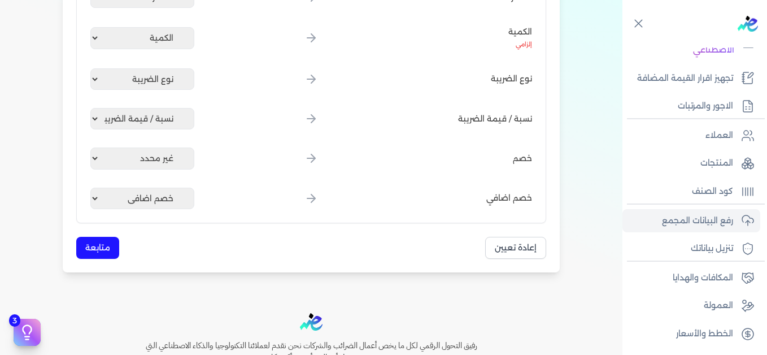
scroll to position [678, 0]
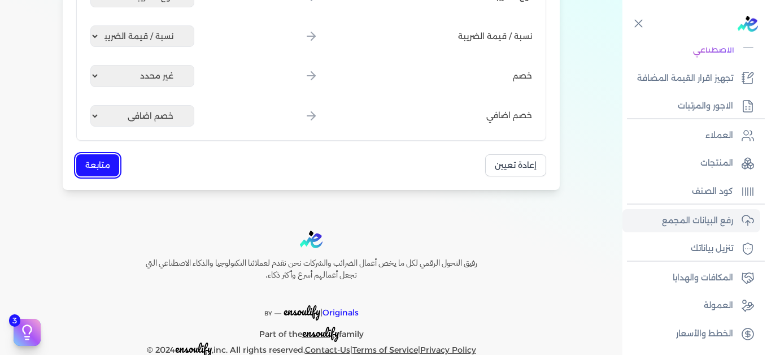
drag, startPoint x: 107, startPoint y: 163, endPoint x: 115, endPoint y: 165, distance: 8.2
click at [107, 164] on button "متابعة" at bounding box center [97, 165] width 43 height 22
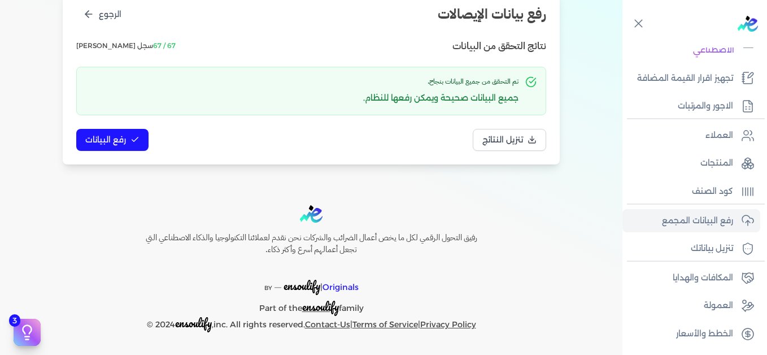
scroll to position [154, 0]
click at [125, 149] on button "رفع البيانات" at bounding box center [112, 140] width 72 height 22
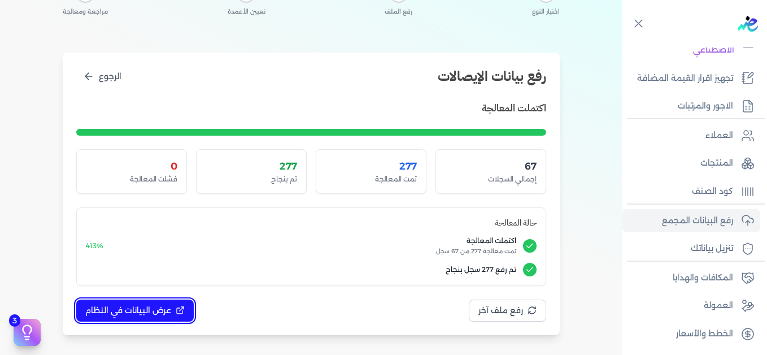
click at [167, 311] on span "عرض البيانات في النظام" at bounding box center [128, 310] width 86 height 12
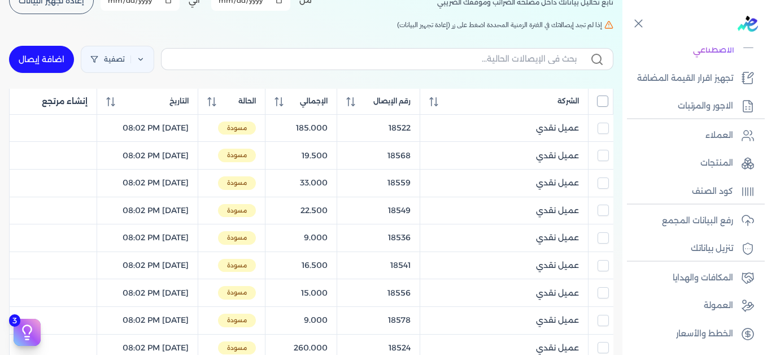
click at [601, 103] on input "All items unselected" at bounding box center [602, 100] width 11 height 11
checkbox input "true"
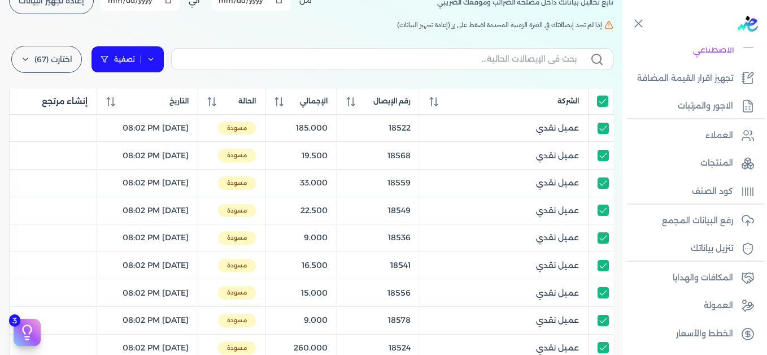
click at [162, 60] on link "تصفية" at bounding box center [127, 59] width 73 height 27
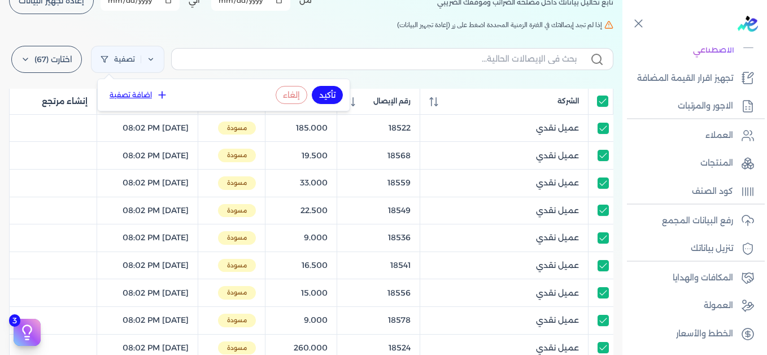
click at [159, 94] on icon at bounding box center [161, 94] width 11 height 11
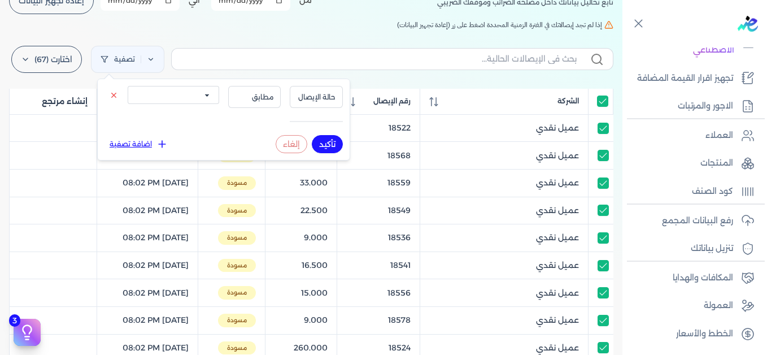
click at [189, 95] on select "الكل مقبولة غير مقبولة يتم مراجعتها ملغية مرفوضة مسودة" at bounding box center [174, 95] width 92 height 18
select select "draft"
click at [128, 86] on select "الكل مقبولة غير مقبولة يتم مراجعتها ملغية مرفوضة مسودة" at bounding box center [174, 95] width 92 height 18
drag, startPoint x: 330, startPoint y: 140, endPoint x: 261, endPoint y: 140, distance: 68.9
click at [330, 140] on button "تأكيد" at bounding box center [327, 144] width 31 height 18
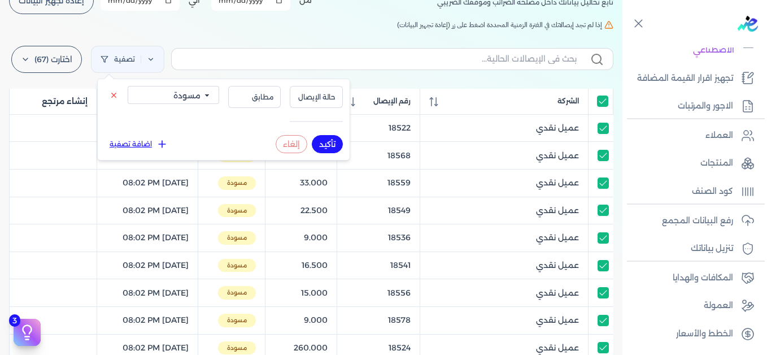
click at [145, 33] on div "[DEMOGRAPHIC_DATA] تابع تحاليل بياناتك داخل مصلحه الضرائب وموقفك الضريبي أختر ا…" at bounding box center [311, 324] width 622 height 743
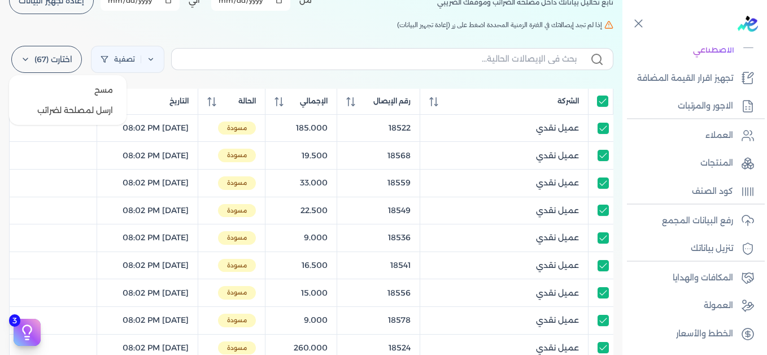
click at [54, 64] on label "اختارت (67)" at bounding box center [46, 59] width 71 height 27
click at [54, 107] on button "ارسل لمصلحة لضرائب" at bounding box center [68, 110] width 108 height 20
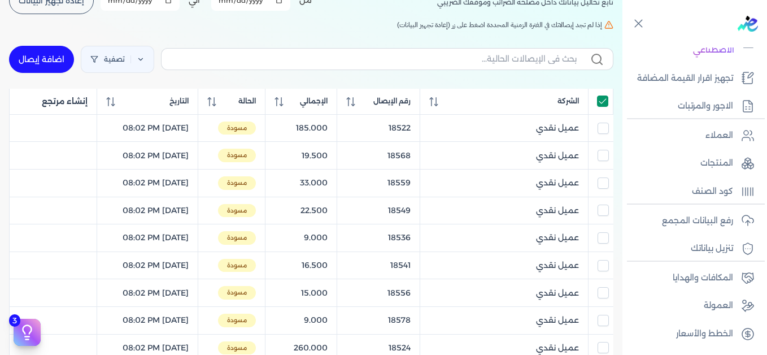
click at [604, 101] on input "All items selected" at bounding box center [602, 100] width 11 height 11
click at [603, 101] on input "All items unselected" at bounding box center [602, 100] width 11 height 11
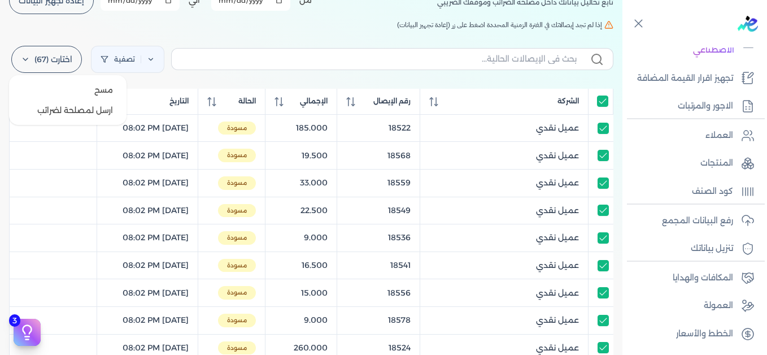
click at [40, 62] on label "اختارت (67)" at bounding box center [46, 59] width 71 height 27
click at [80, 106] on button "ارسل لمصلحة لضرائب" at bounding box center [68, 110] width 108 height 20
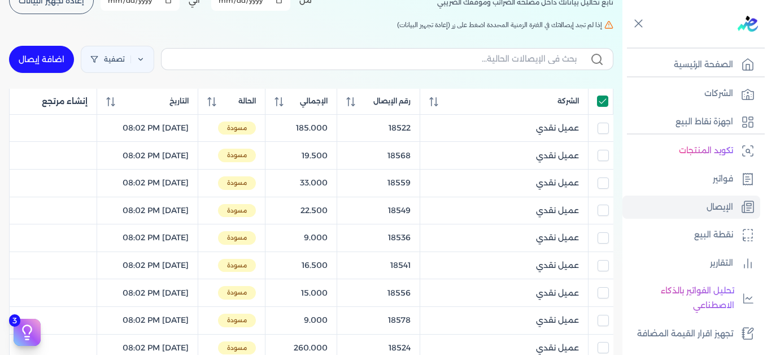
click at [607, 104] on input "All items selected" at bounding box center [602, 100] width 11 height 11
click at [603, 102] on input "All items unselected" at bounding box center [602, 100] width 11 height 11
checkbox input "true"
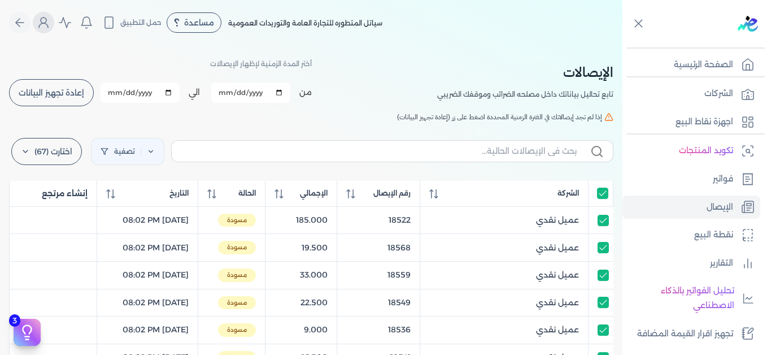
click at [50, 18] on icon "Global" at bounding box center [44, 23] width 14 height 14
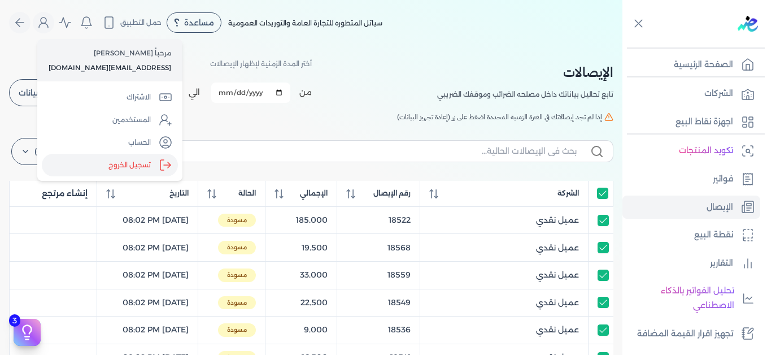
click at [142, 169] on label "تسجيل الخروج" at bounding box center [110, 165] width 136 height 23
click at [622, 45] on input "Close" at bounding box center [622, 45] width 0 height 0
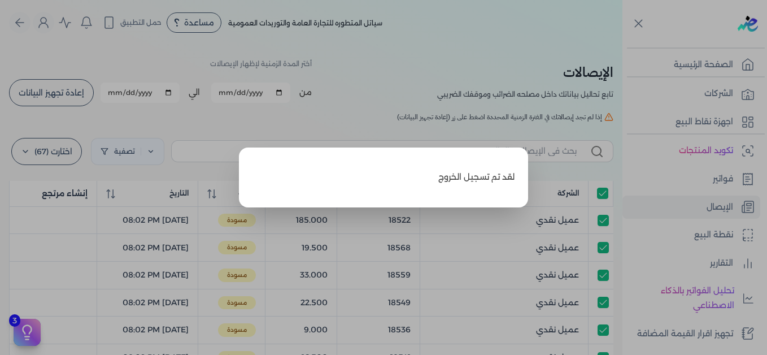
click at [453, 54] on label "Close" at bounding box center [383, 177] width 767 height 355
click at [622, 45] on input "Close" at bounding box center [622, 45] width 0 height 0
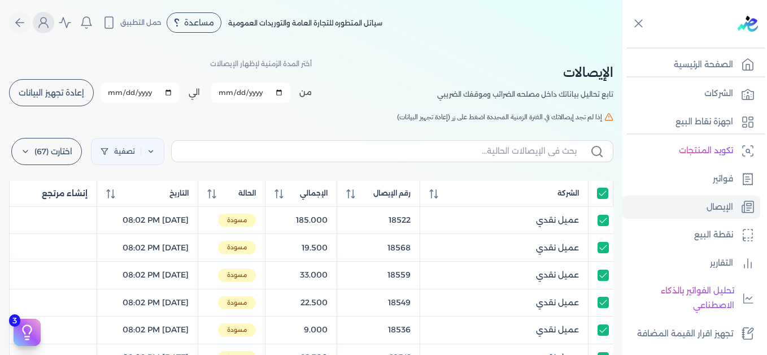
click at [49, 22] on icon "Global" at bounding box center [44, 23] width 14 height 14
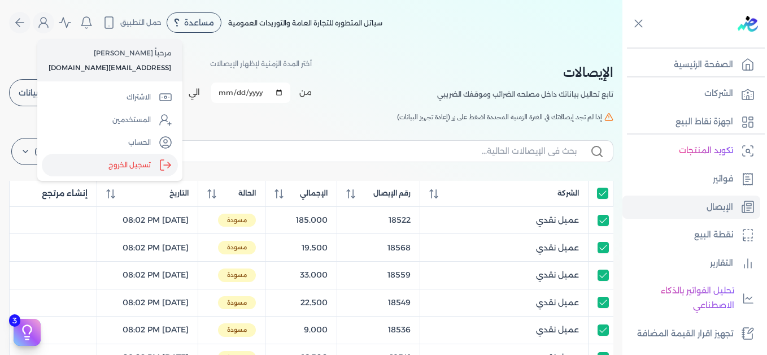
click at [134, 163] on label "تسجيل الخروج" at bounding box center [110, 165] width 136 height 23
click at [622, 45] on input "Close" at bounding box center [622, 45] width 0 height 0
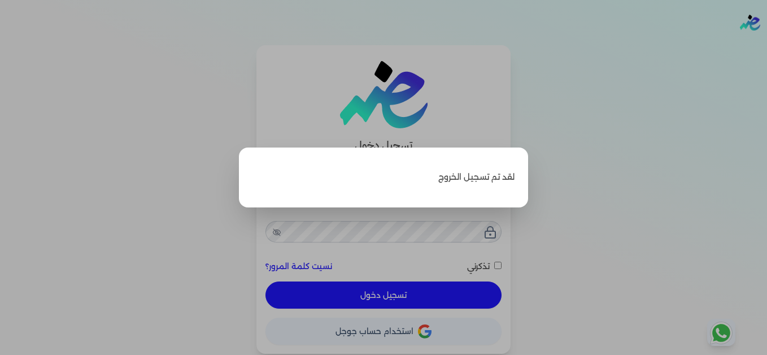
click at [190, 131] on label "Close" at bounding box center [383, 177] width 767 height 355
click at [766, 45] on input "Close" at bounding box center [767, 45] width 0 height 0
